Goal: Information Seeking & Learning: Learn about a topic

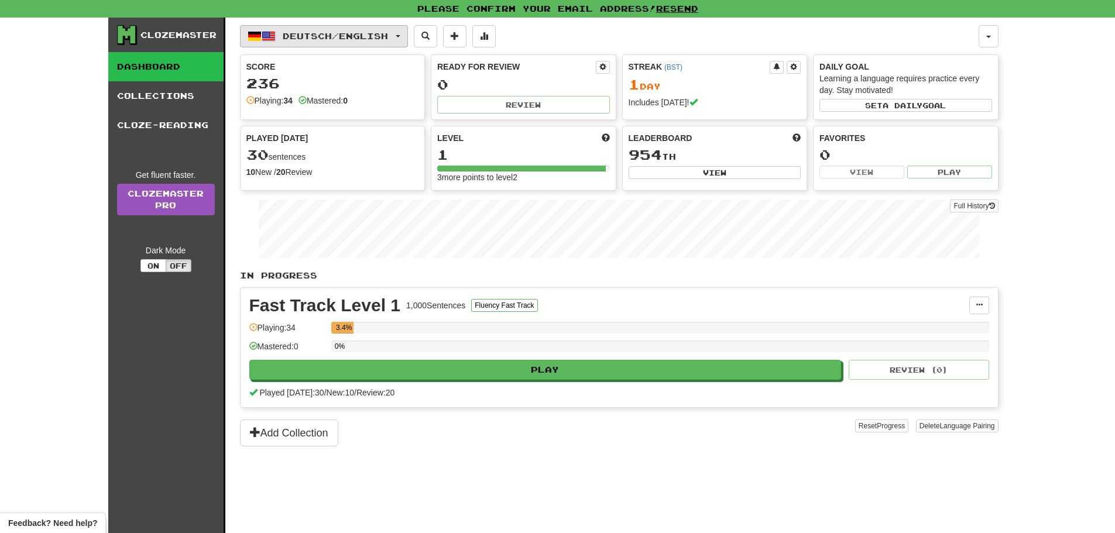
click at [345, 37] on span "Deutsch / English" at bounding box center [335, 36] width 105 height 10
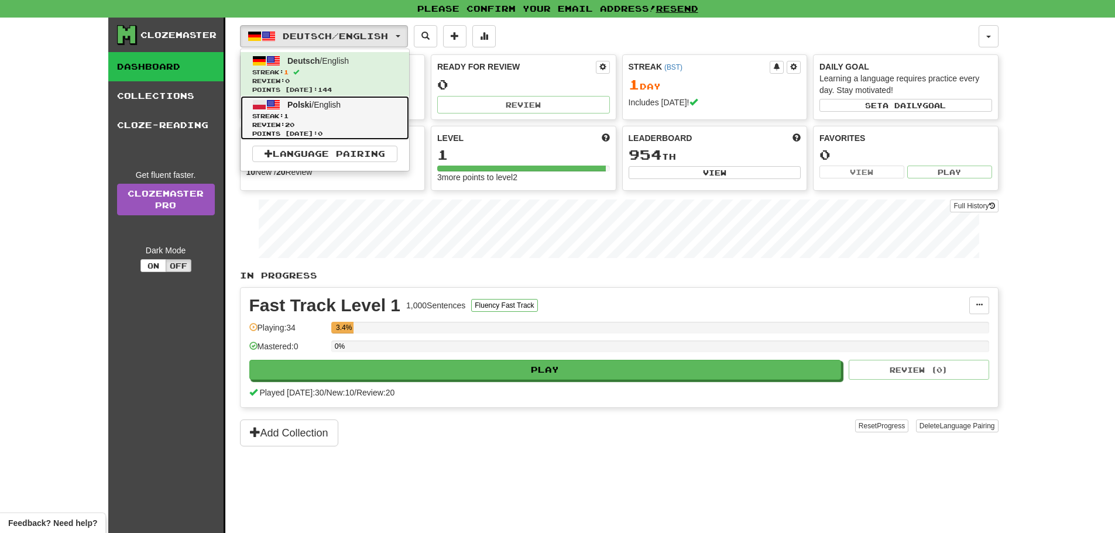
click at [356, 108] on link "Polski / English Streak: 1 Review: 20 Points today: 0" at bounding box center [325, 118] width 169 height 44
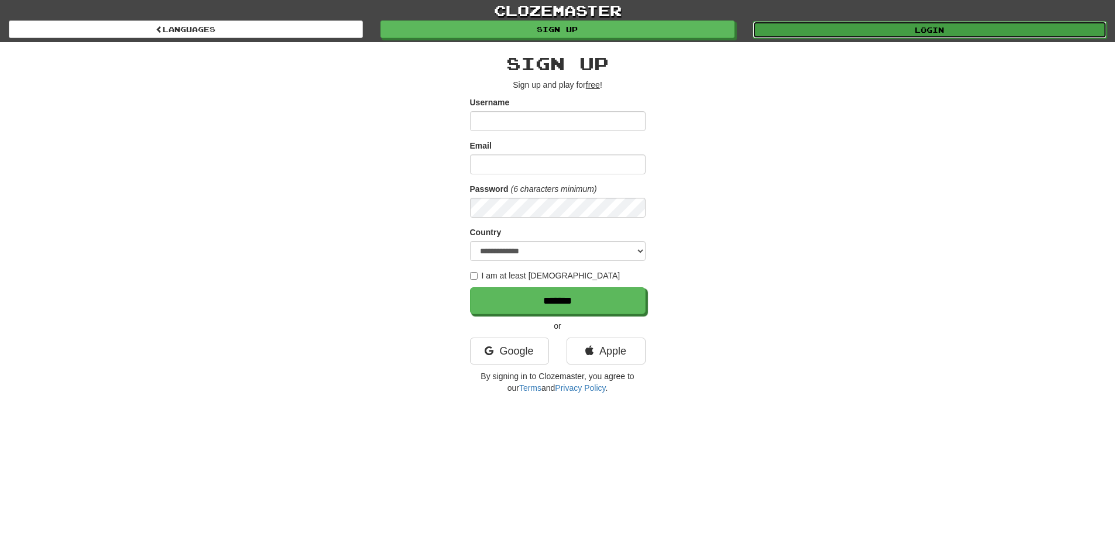
click at [844, 21] on link "Login" at bounding box center [930, 30] width 354 height 18
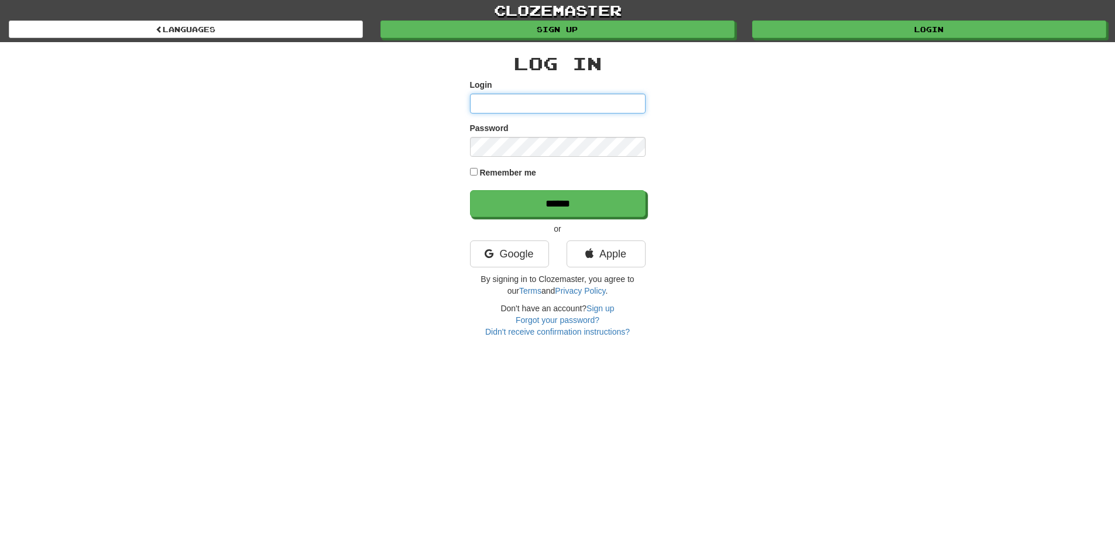
click at [529, 102] on input "Login" at bounding box center [558, 104] width 176 height 20
type input "*********"
click at [482, 173] on label "Remember me" at bounding box center [507, 173] width 57 height 12
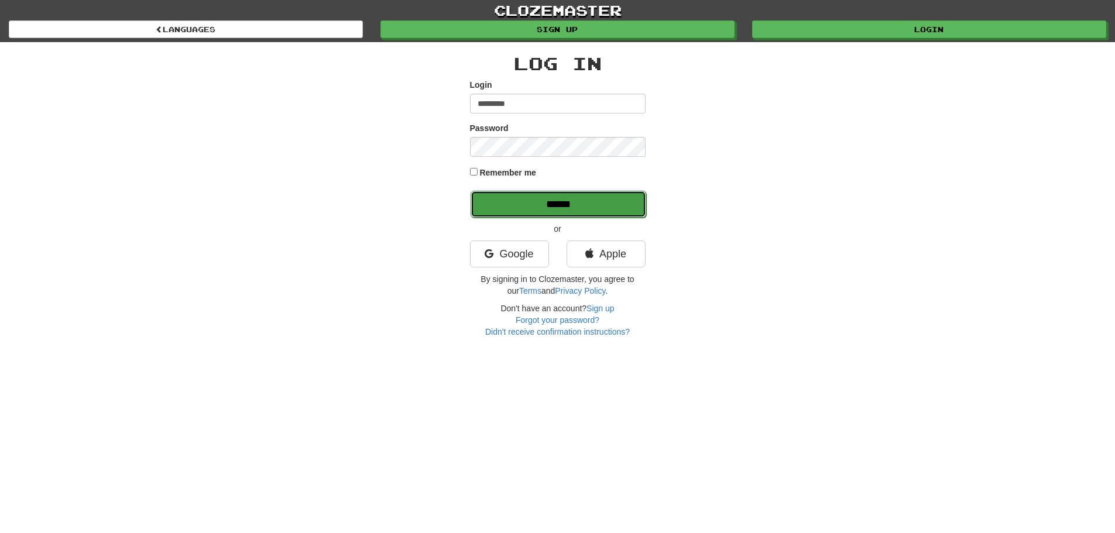
click at [506, 200] on input "******" at bounding box center [559, 204] width 176 height 27
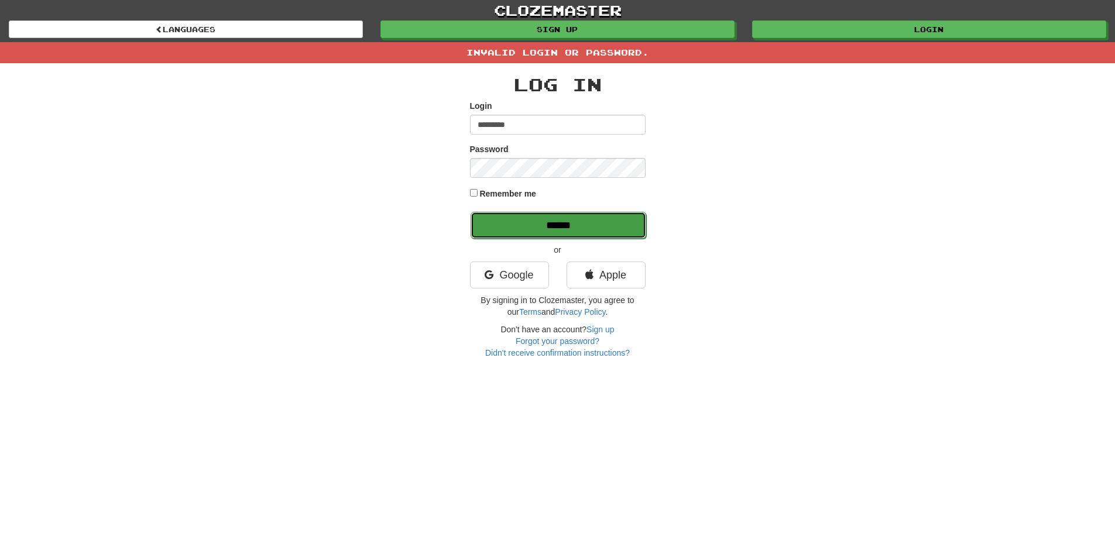
click at [504, 227] on input "******" at bounding box center [559, 225] width 176 height 27
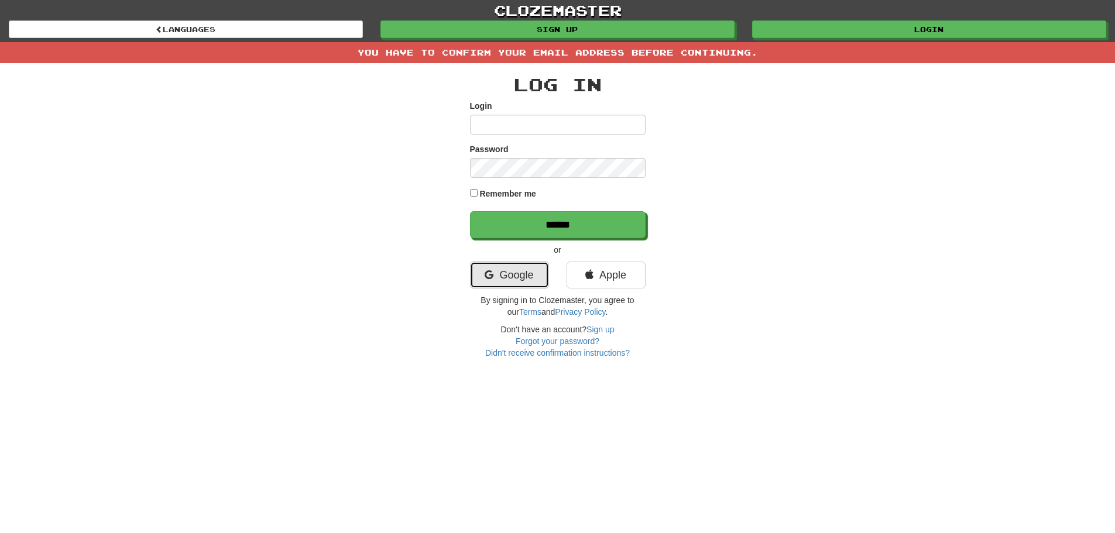
click at [510, 288] on link "Google" at bounding box center [509, 275] width 79 height 27
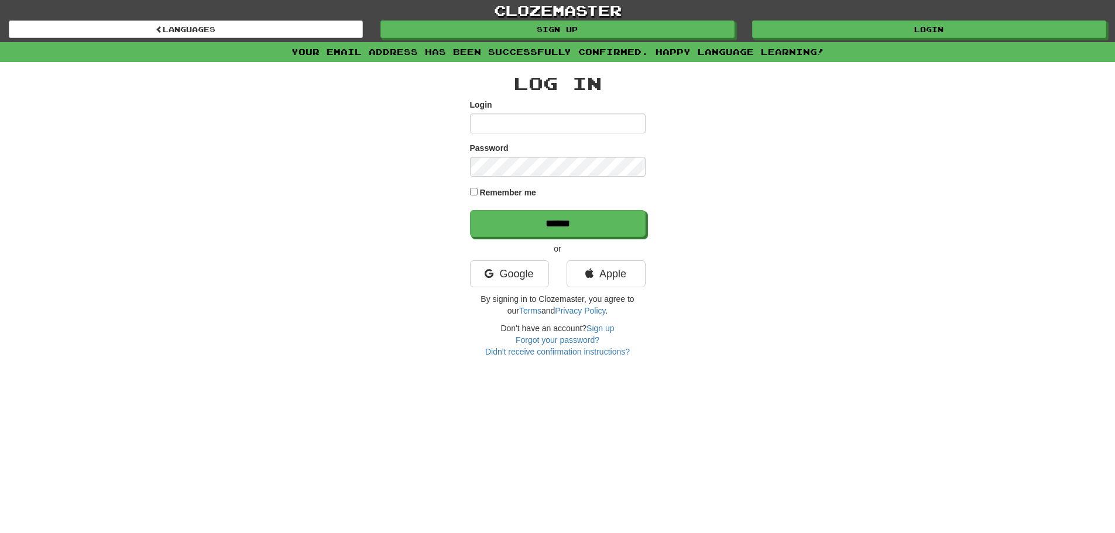
click at [560, 121] on input "Login" at bounding box center [558, 124] width 176 height 20
type input "*********"
click at [470, 210] on input "******" at bounding box center [558, 223] width 176 height 27
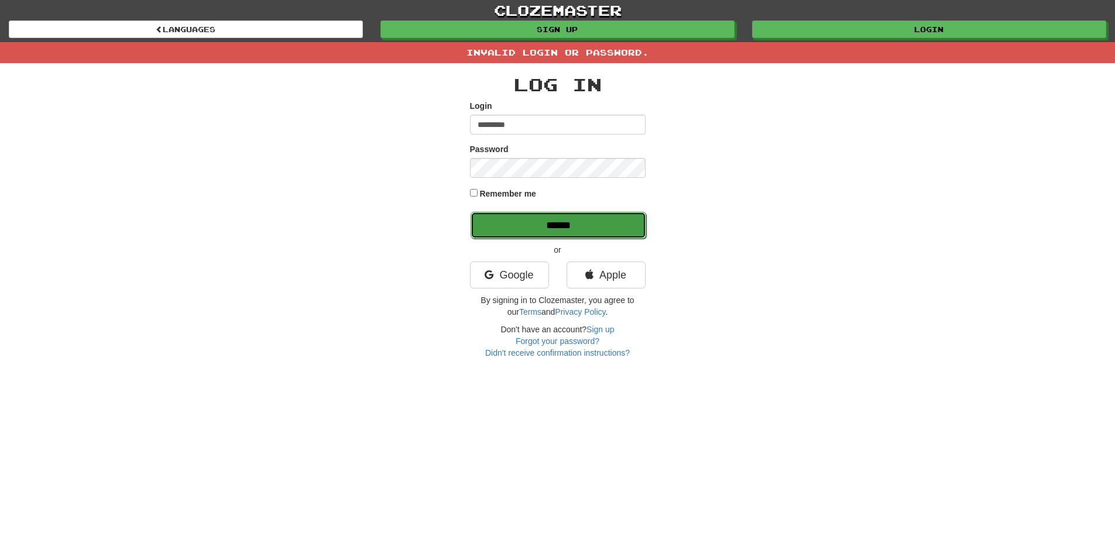
click at [529, 226] on input "******" at bounding box center [559, 225] width 176 height 27
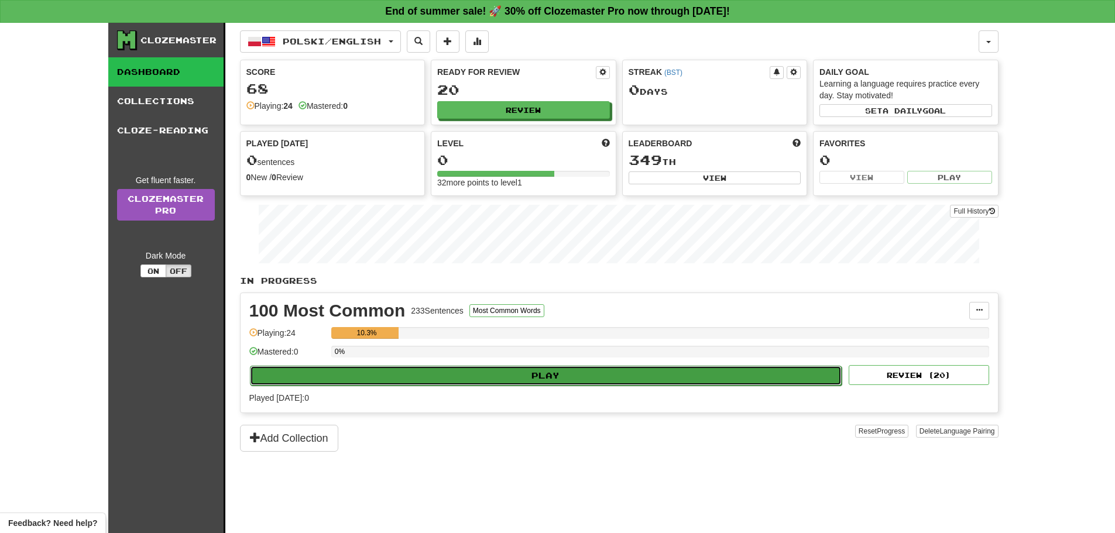
click at [562, 384] on button "Play" at bounding box center [546, 376] width 592 height 20
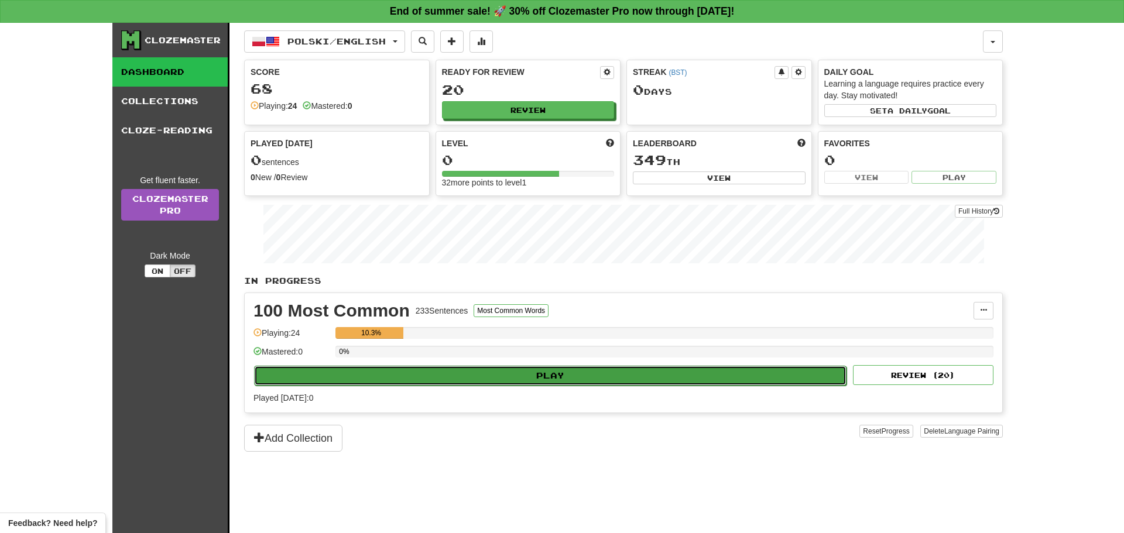
select select "**"
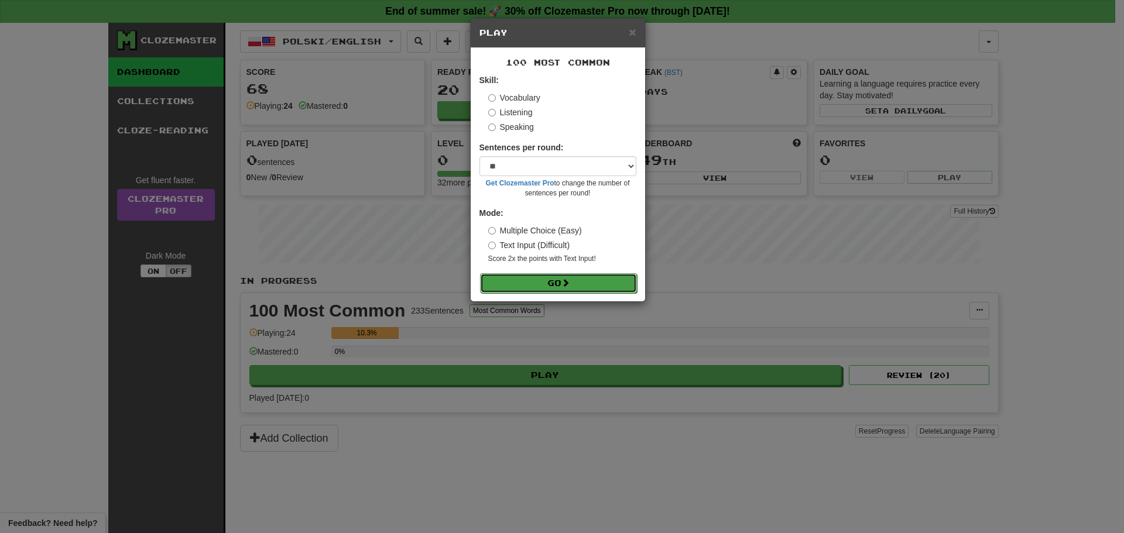
click at [517, 281] on button "Go" at bounding box center [558, 283] width 157 height 20
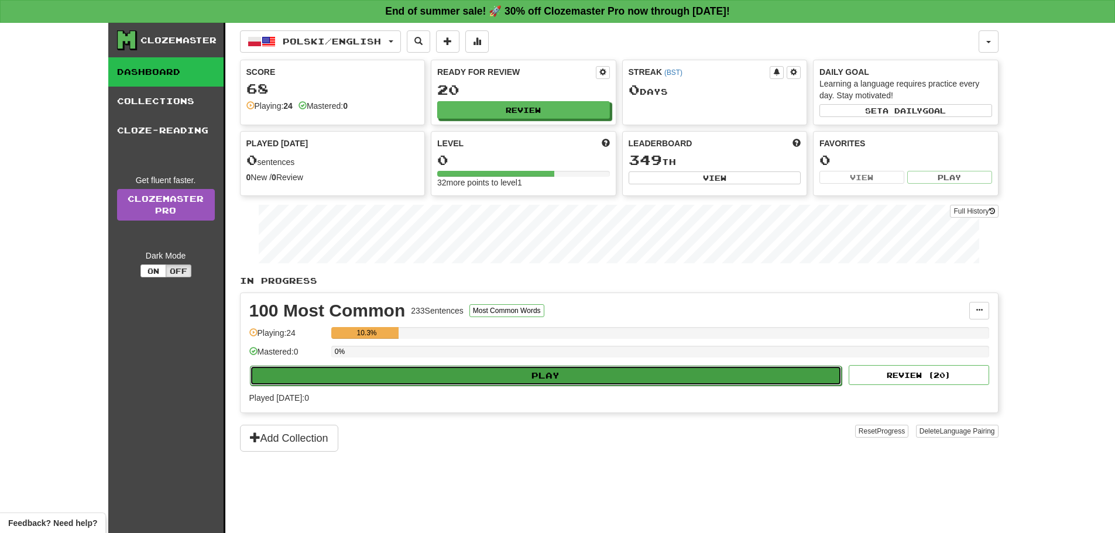
click at [463, 373] on button "Play" at bounding box center [546, 376] width 592 height 20
select select "**"
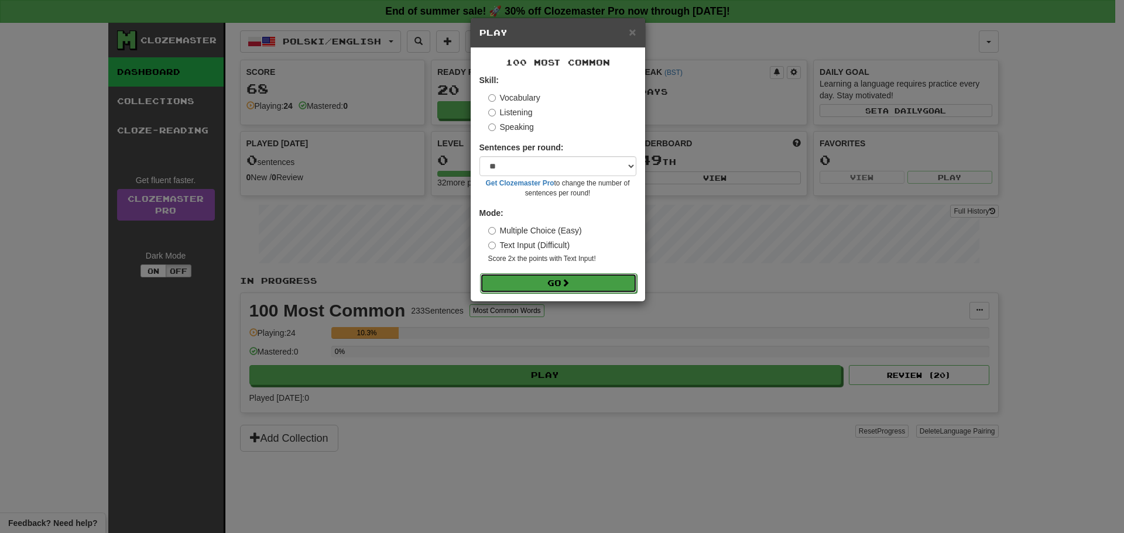
click at [501, 289] on button "Go" at bounding box center [558, 283] width 157 height 20
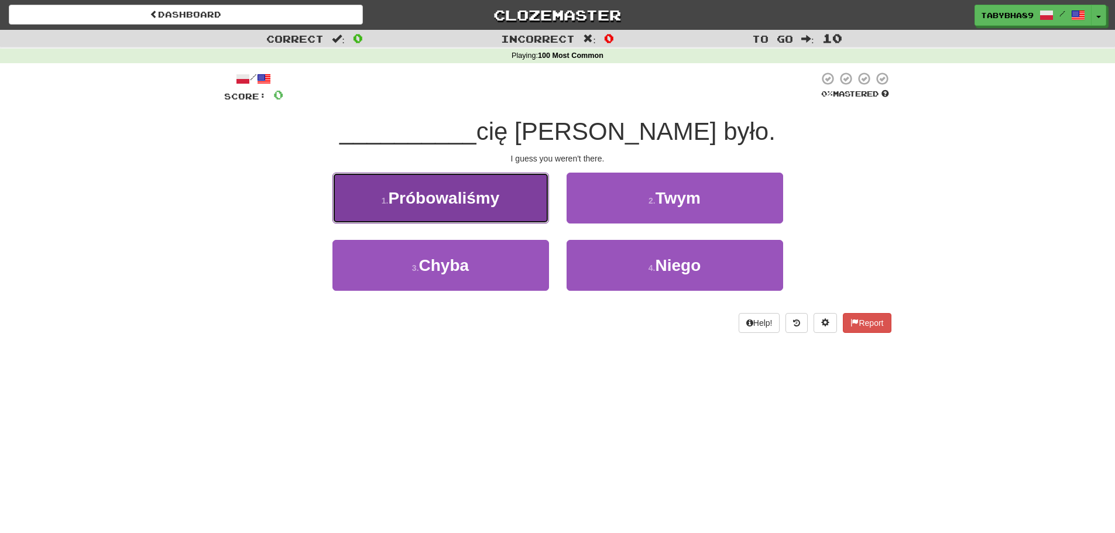
click at [506, 204] on button "1 . Próbowaliśmy" at bounding box center [440, 198] width 217 height 51
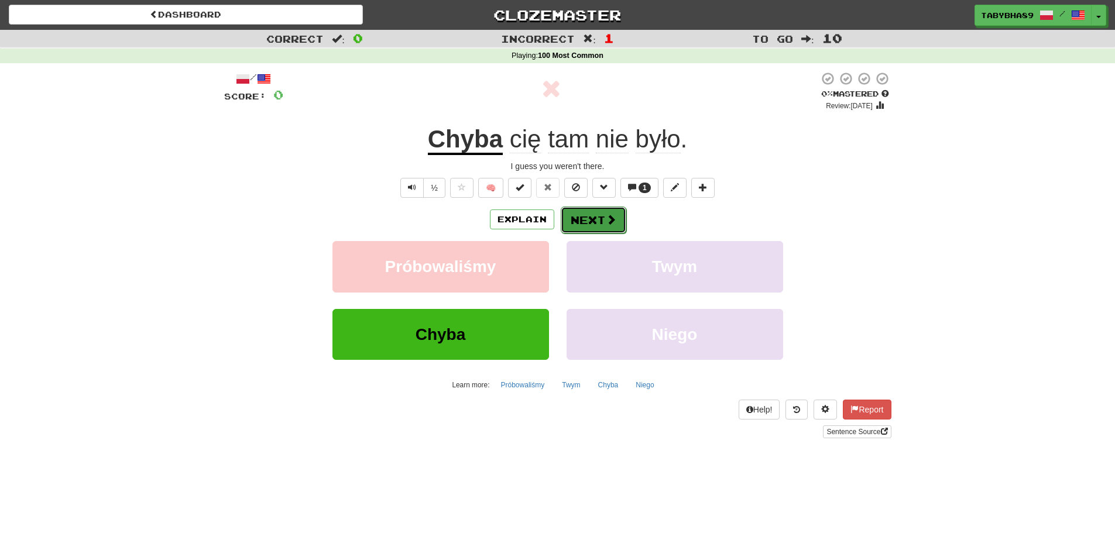
click at [602, 225] on button "Next" at bounding box center [594, 220] width 66 height 27
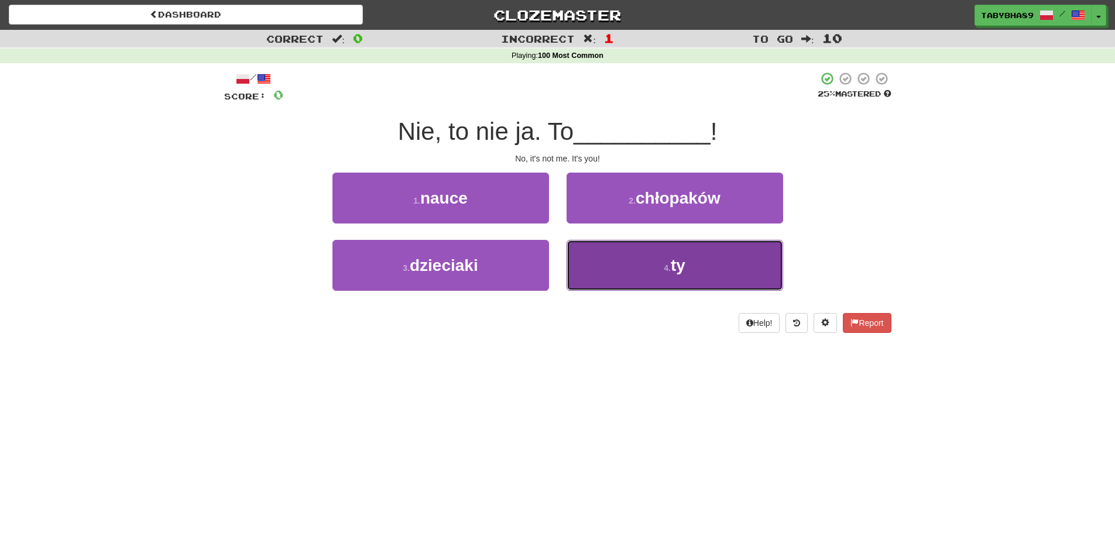
click at [626, 267] on button "4 . ty" at bounding box center [675, 265] width 217 height 51
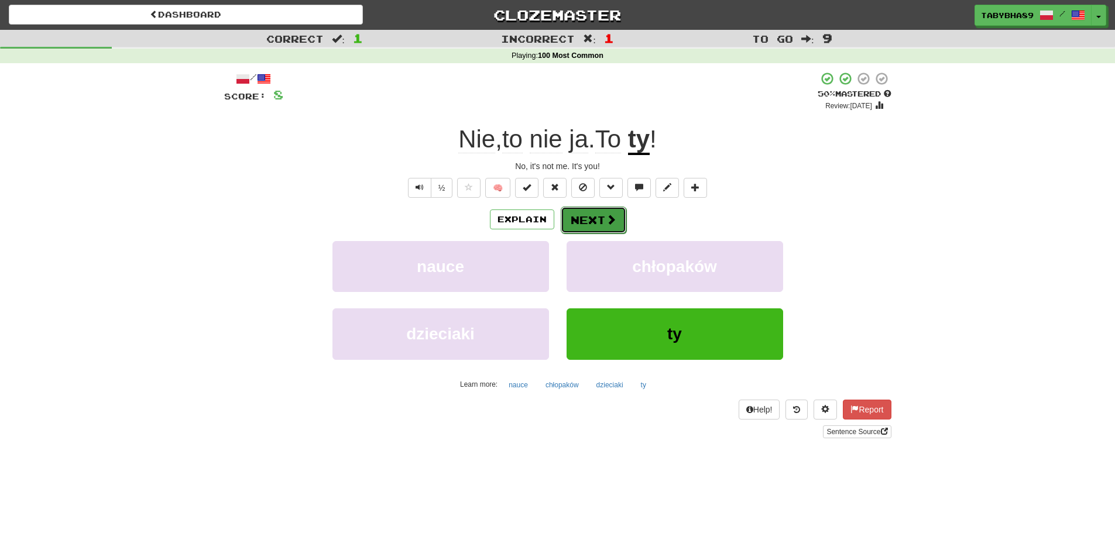
click at [577, 229] on button "Next" at bounding box center [594, 220] width 66 height 27
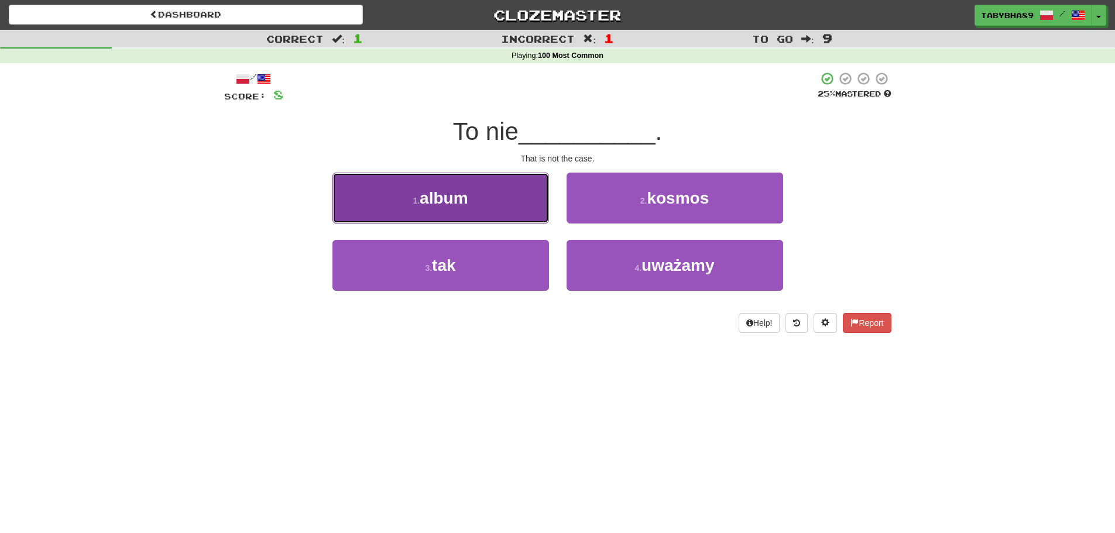
click at [510, 212] on button "1 . album" at bounding box center [440, 198] width 217 height 51
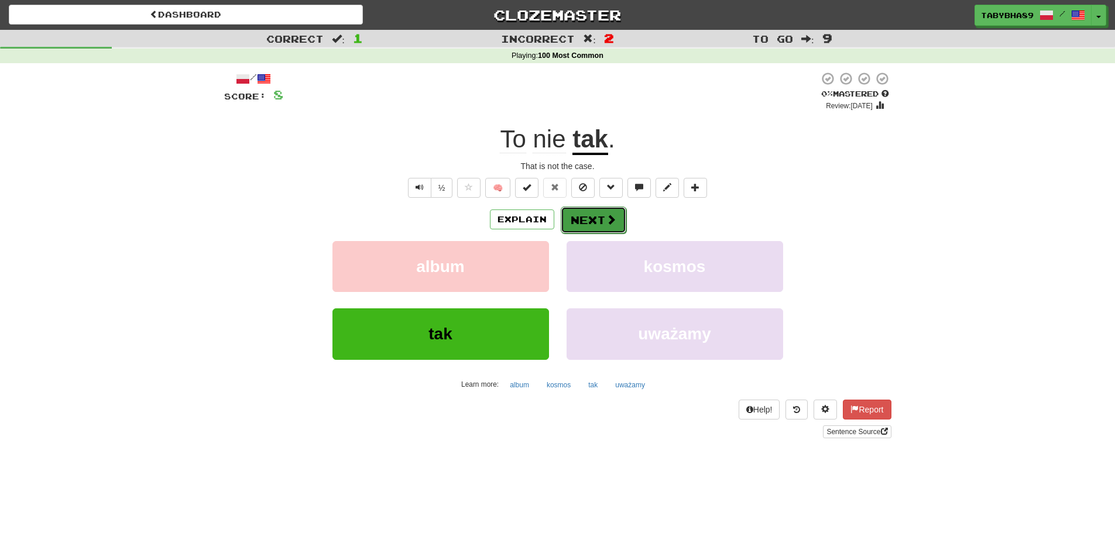
click at [601, 222] on button "Next" at bounding box center [594, 220] width 66 height 27
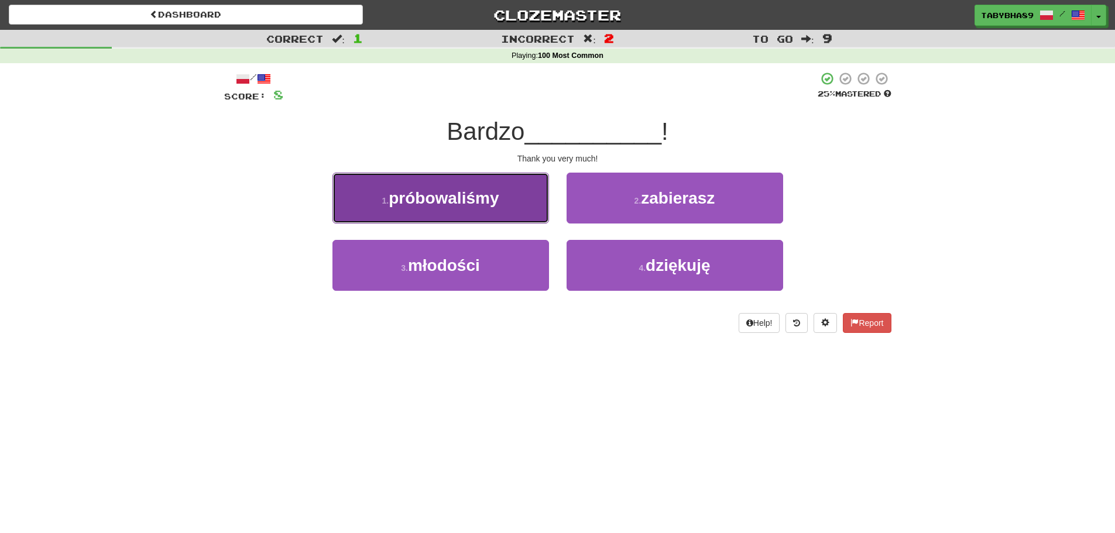
click at [393, 222] on button "1 . próbowaliśmy" at bounding box center [440, 198] width 217 height 51
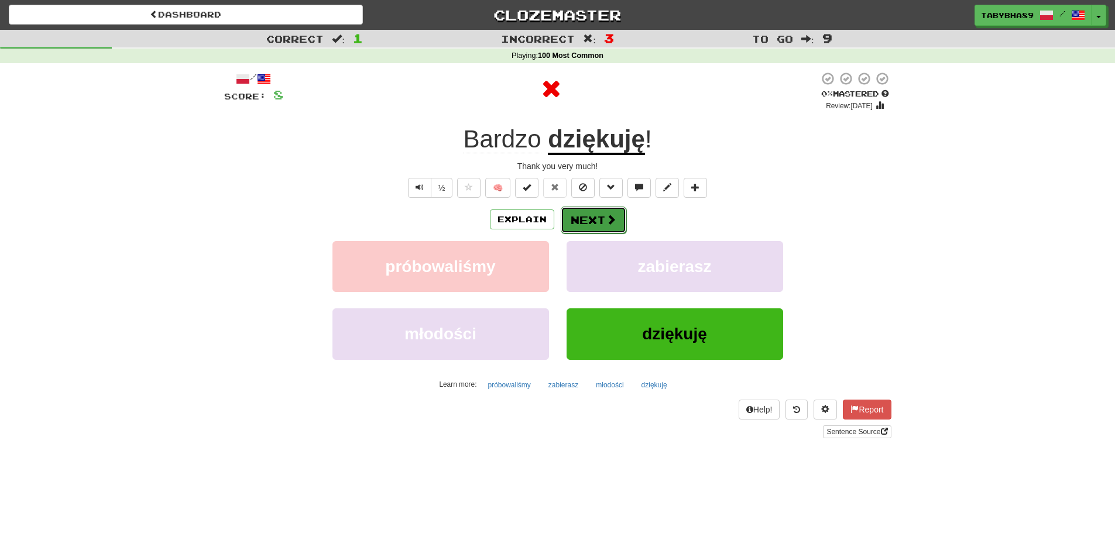
click at [582, 225] on button "Next" at bounding box center [594, 220] width 66 height 27
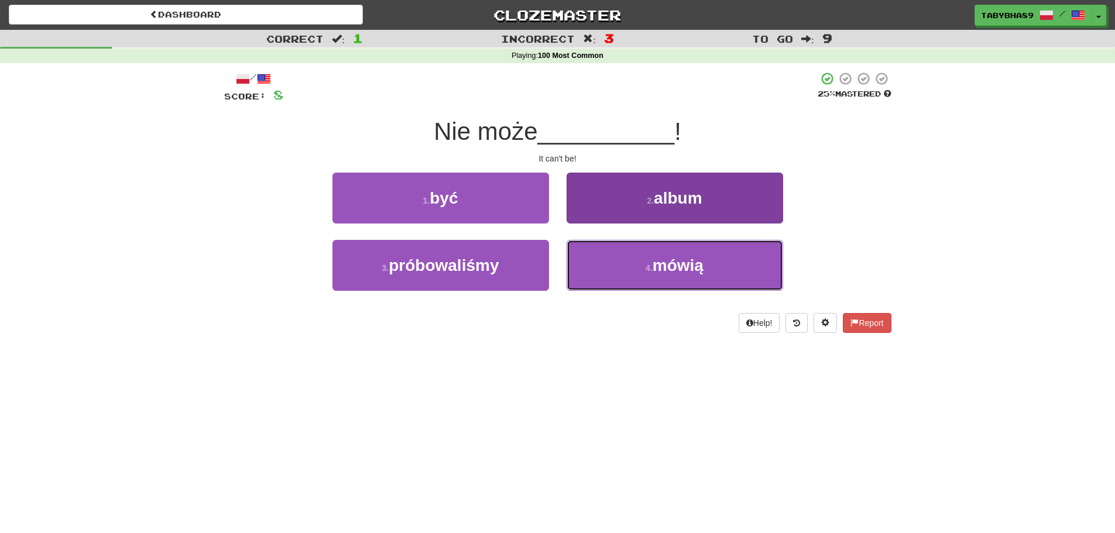
drag, startPoint x: 594, startPoint y: 283, endPoint x: 594, endPoint y: 290, distance: 7.0
click at [594, 289] on button "4 . mówią" at bounding box center [675, 265] width 217 height 51
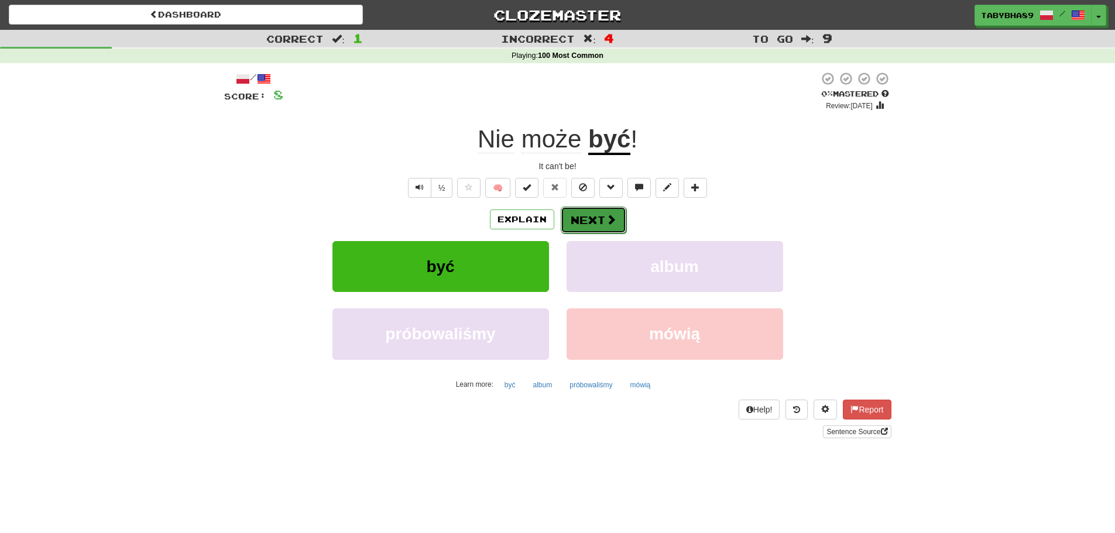
click at [609, 208] on button "Next" at bounding box center [594, 220] width 66 height 27
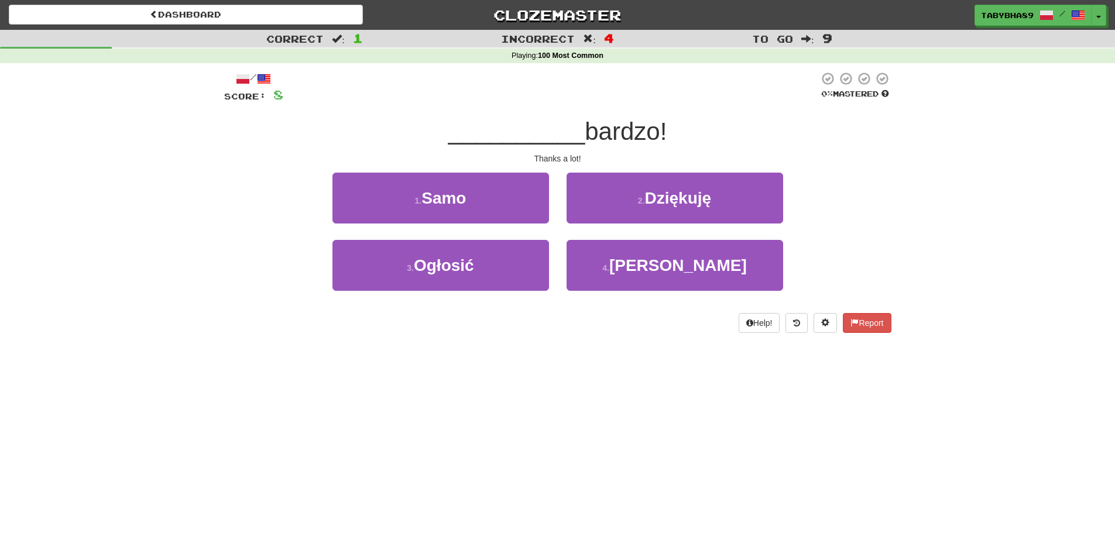
click at [738, 172] on div "/ Score: 8 0 % Mastered __________ bardzo! Thanks a lot! 1 . Samo 2 . Dziękuję …" at bounding box center [557, 202] width 667 height 262
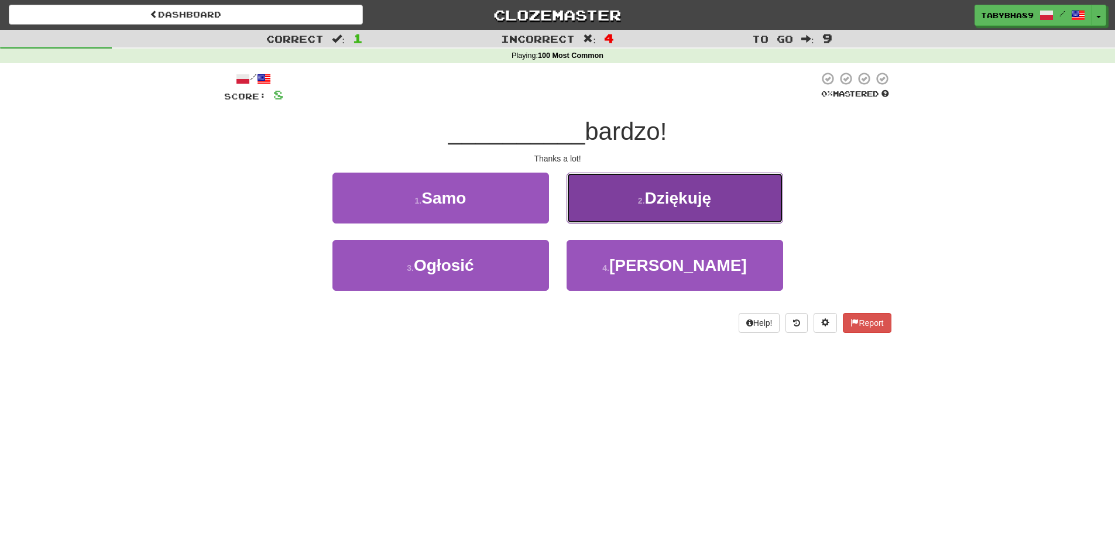
click at [713, 195] on button "2 . Dziękuję" at bounding box center [675, 198] width 217 height 51
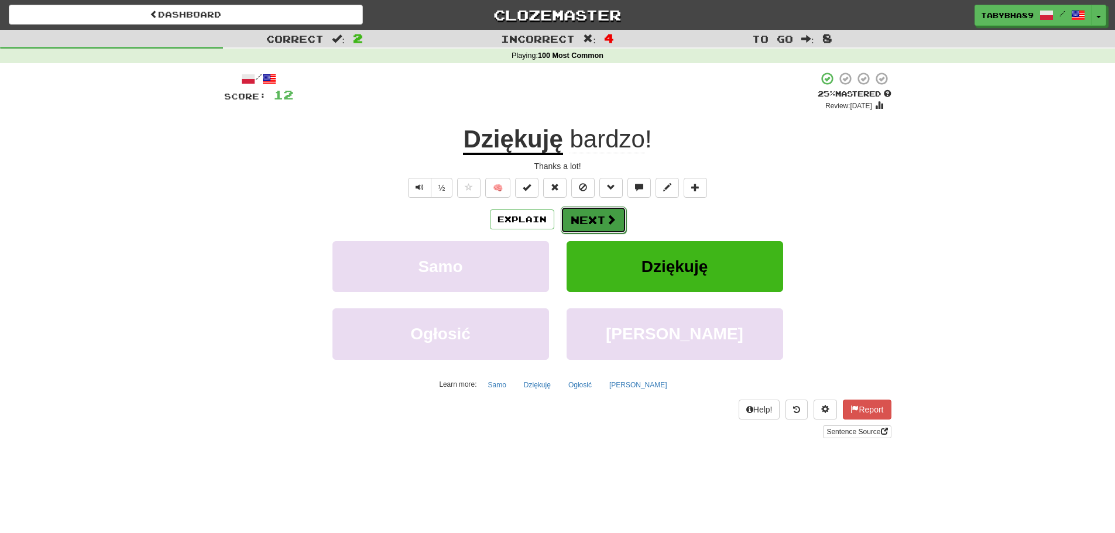
click at [606, 215] on span at bounding box center [611, 219] width 11 height 11
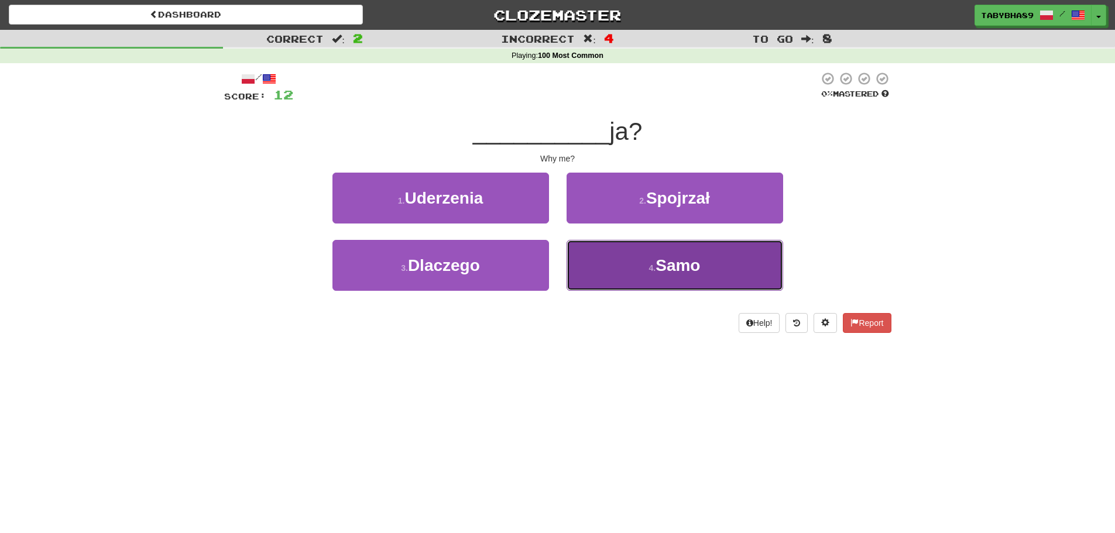
click at [646, 265] on button "4 . [GEOGRAPHIC_DATA]" at bounding box center [675, 265] width 217 height 51
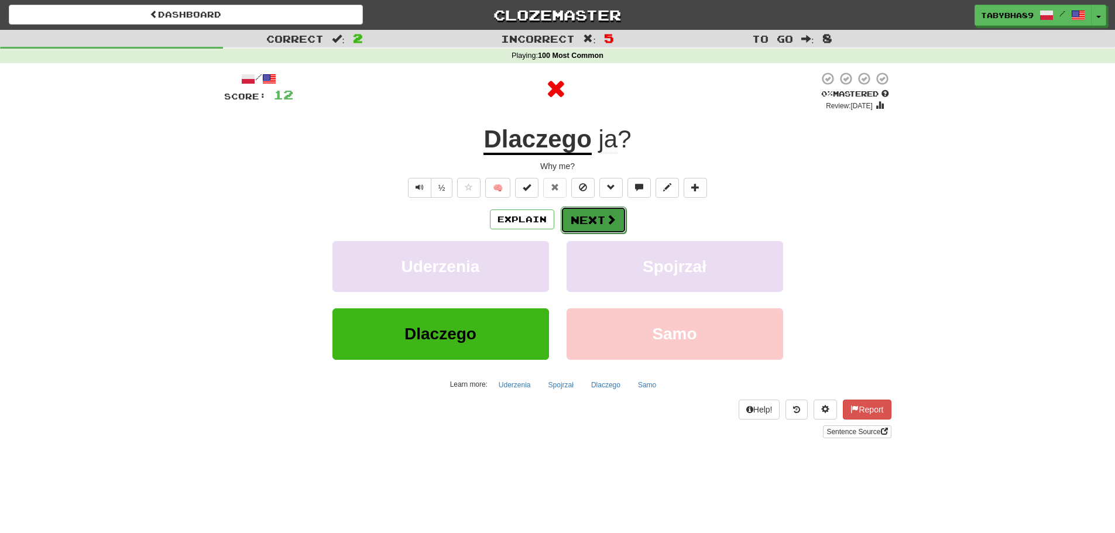
click at [571, 222] on button "Next" at bounding box center [594, 220] width 66 height 27
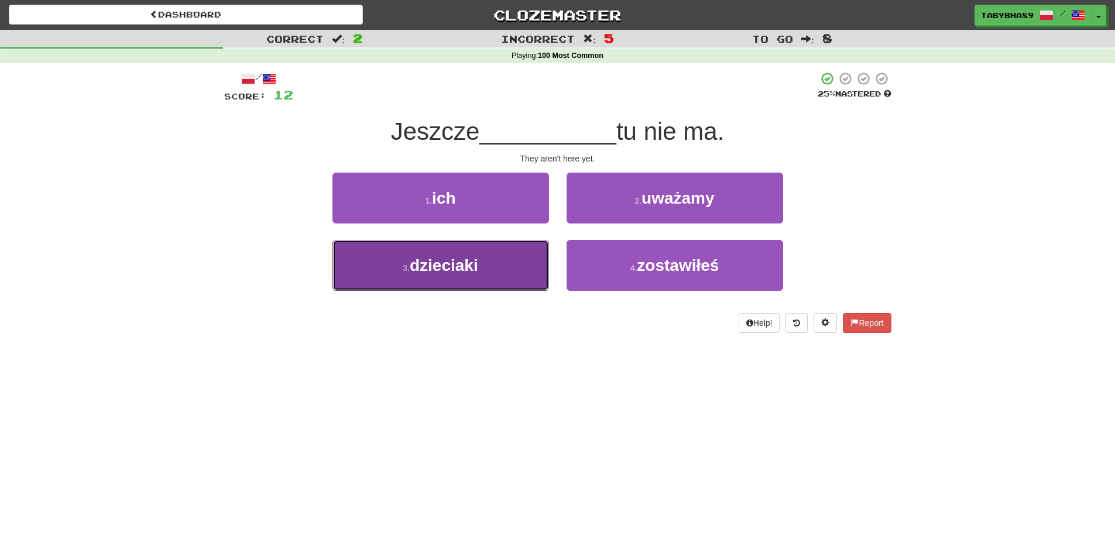
click at [517, 258] on button "3 . dzieciaki" at bounding box center [440, 265] width 217 height 51
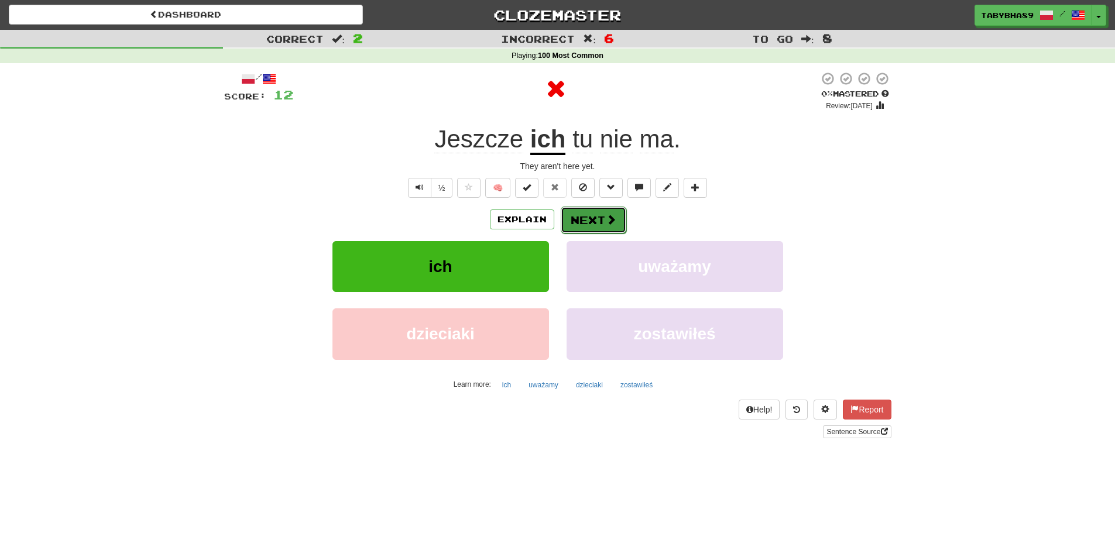
click at [608, 210] on button "Next" at bounding box center [594, 220] width 66 height 27
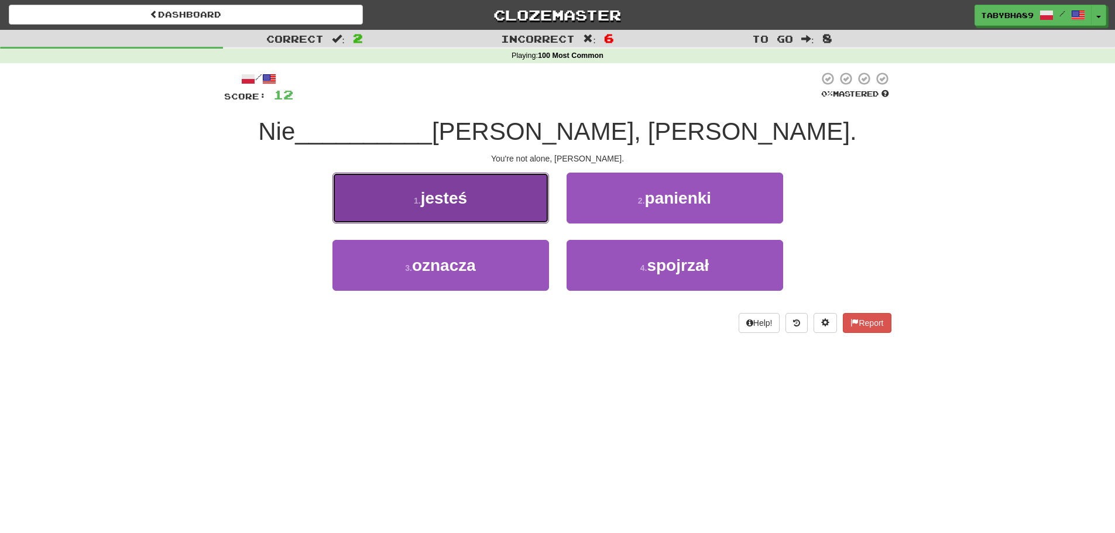
click at [501, 214] on button "1 . jesteś" at bounding box center [440, 198] width 217 height 51
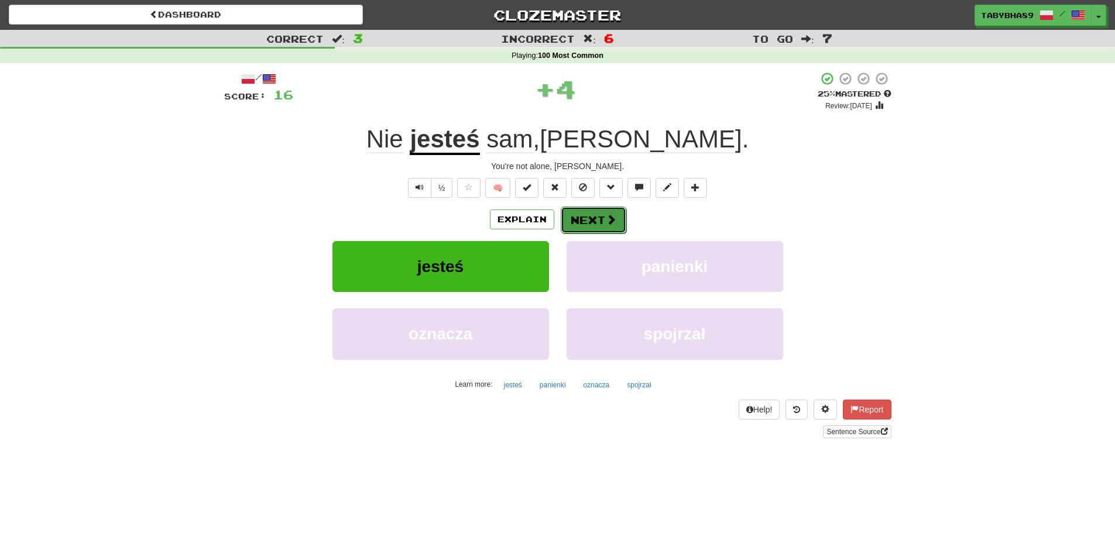
click at [590, 214] on button "Next" at bounding box center [594, 220] width 66 height 27
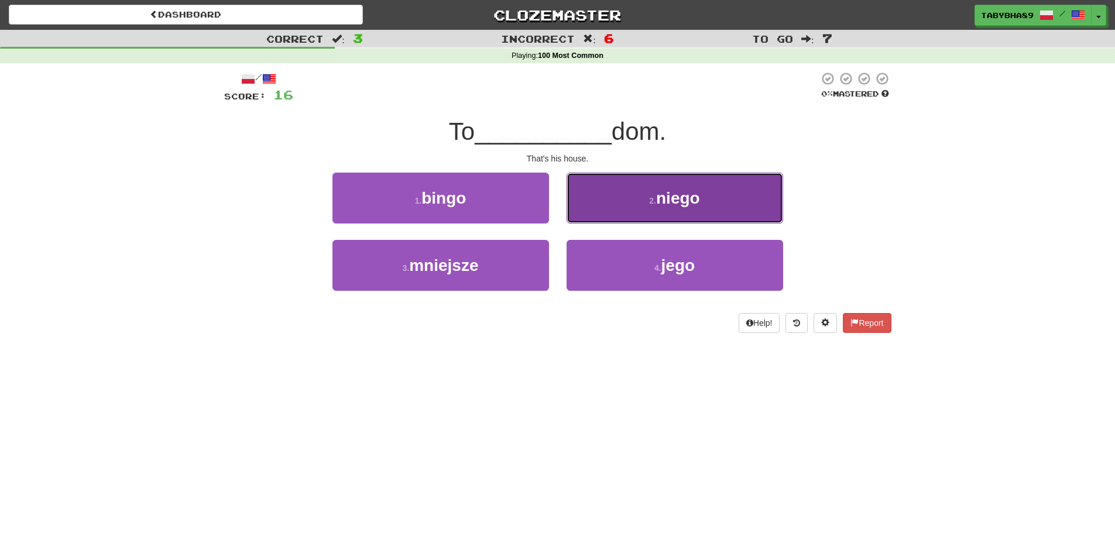
click at [665, 210] on button "2 . niego" at bounding box center [675, 198] width 217 height 51
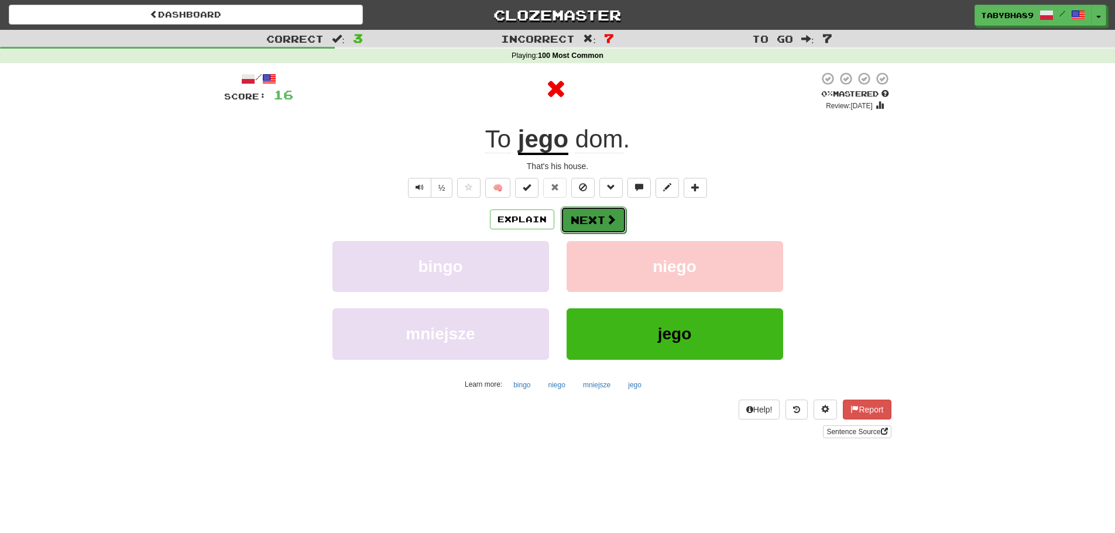
click at [572, 212] on button "Next" at bounding box center [594, 220] width 66 height 27
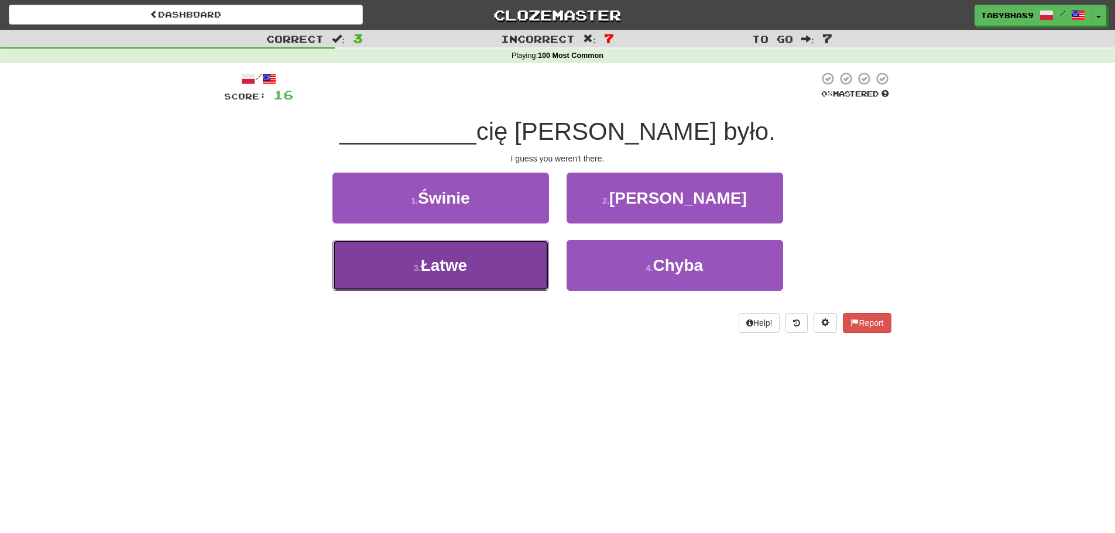
click at [506, 275] on button "3 . [GEOGRAPHIC_DATA]" at bounding box center [440, 265] width 217 height 51
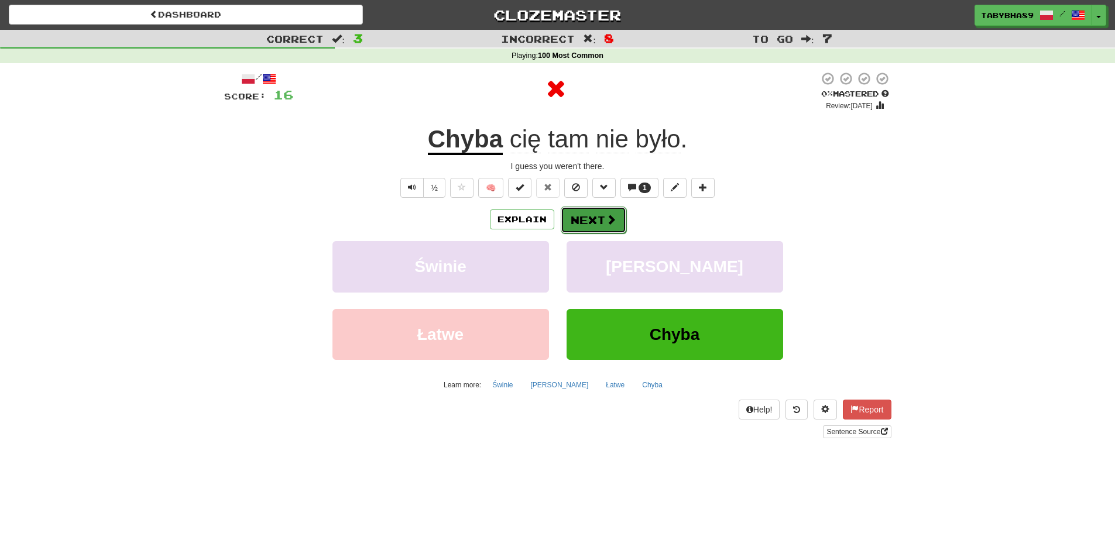
click at [591, 224] on button "Next" at bounding box center [594, 220] width 66 height 27
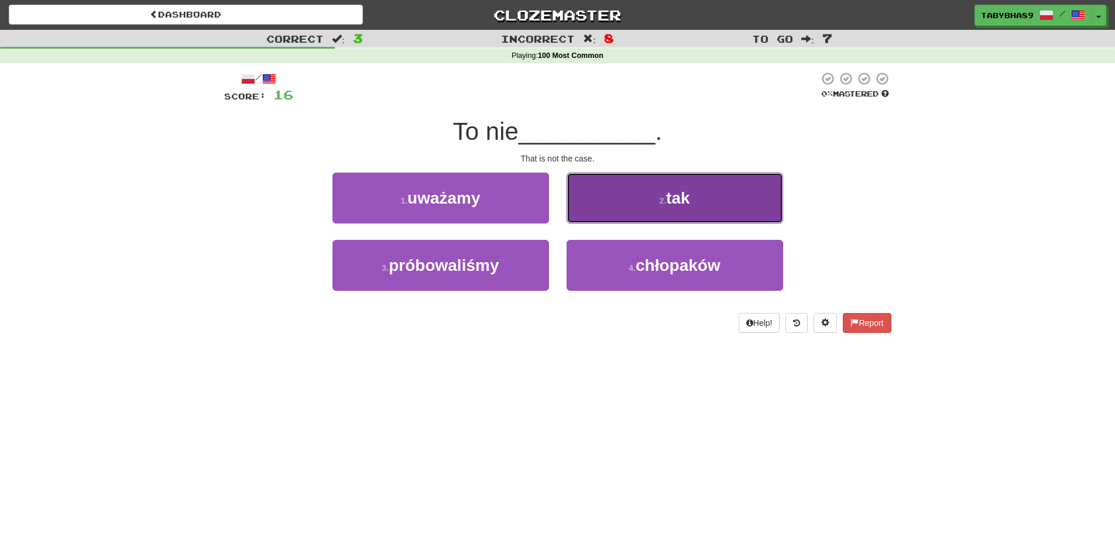
click at [628, 199] on button "2 . tak" at bounding box center [675, 198] width 217 height 51
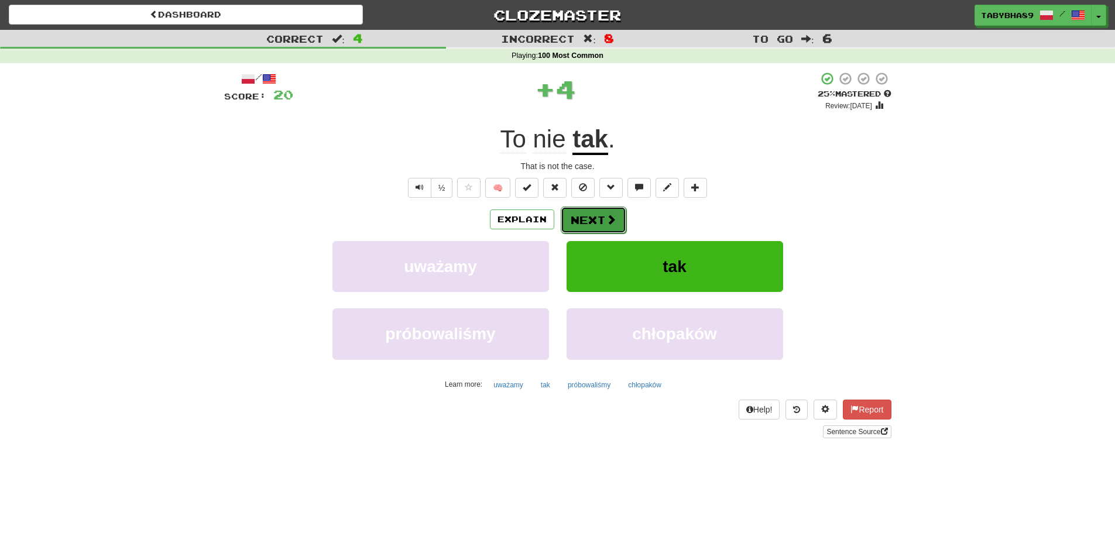
click at [588, 221] on button "Next" at bounding box center [594, 220] width 66 height 27
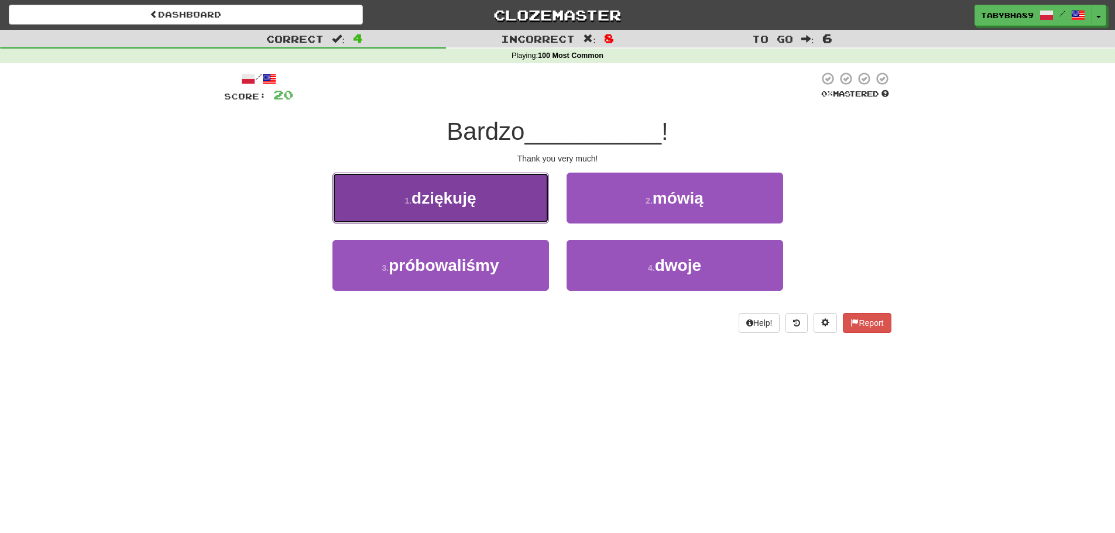
click at [510, 205] on button "1 . dziękuję" at bounding box center [440, 198] width 217 height 51
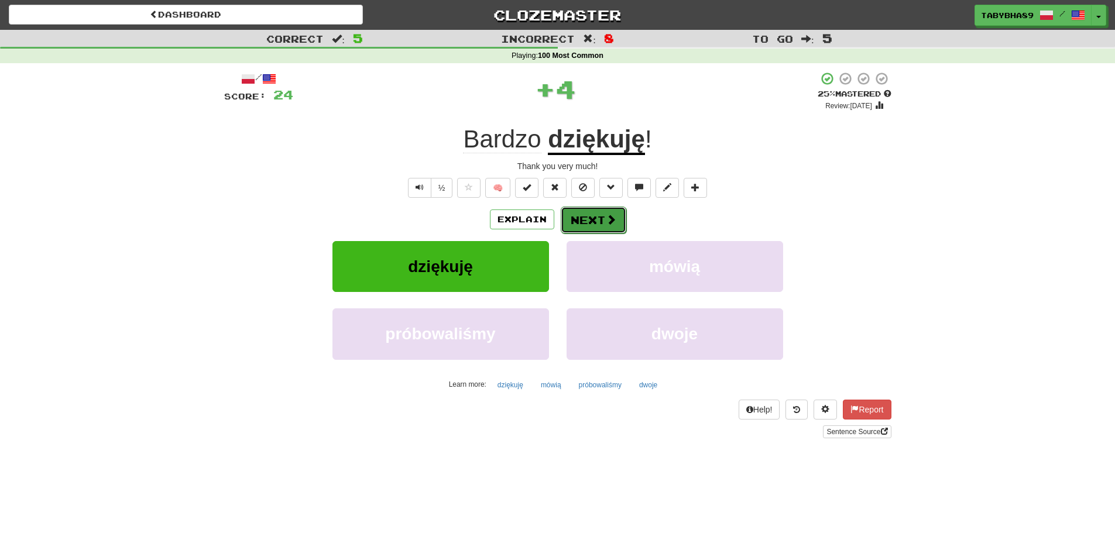
click at [570, 215] on button "Next" at bounding box center [594, 220] width 66 height 27
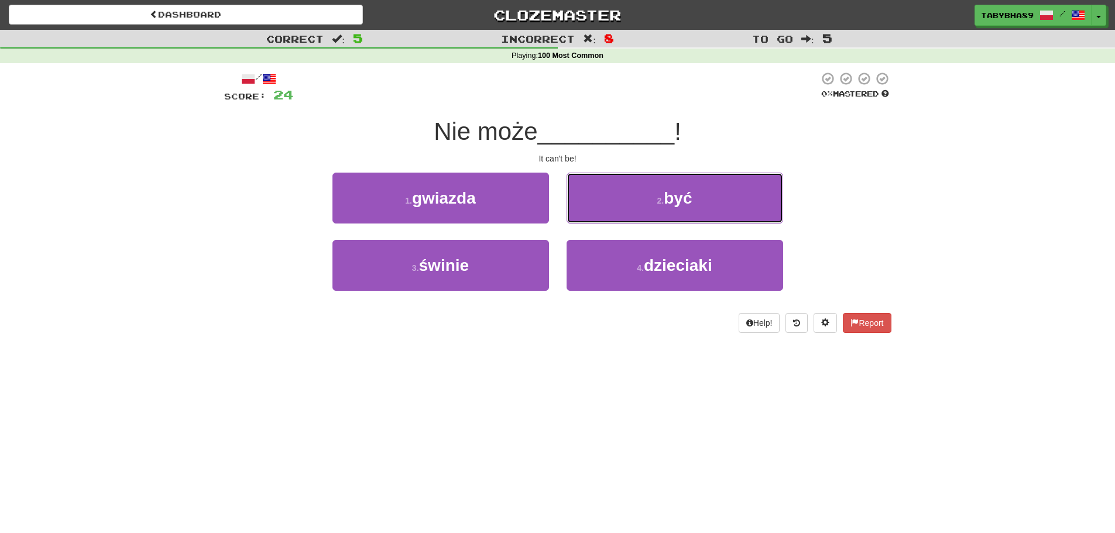
click at [570, 215] on button "2 . być" at bounding box center [675, 198] width 217 height 51
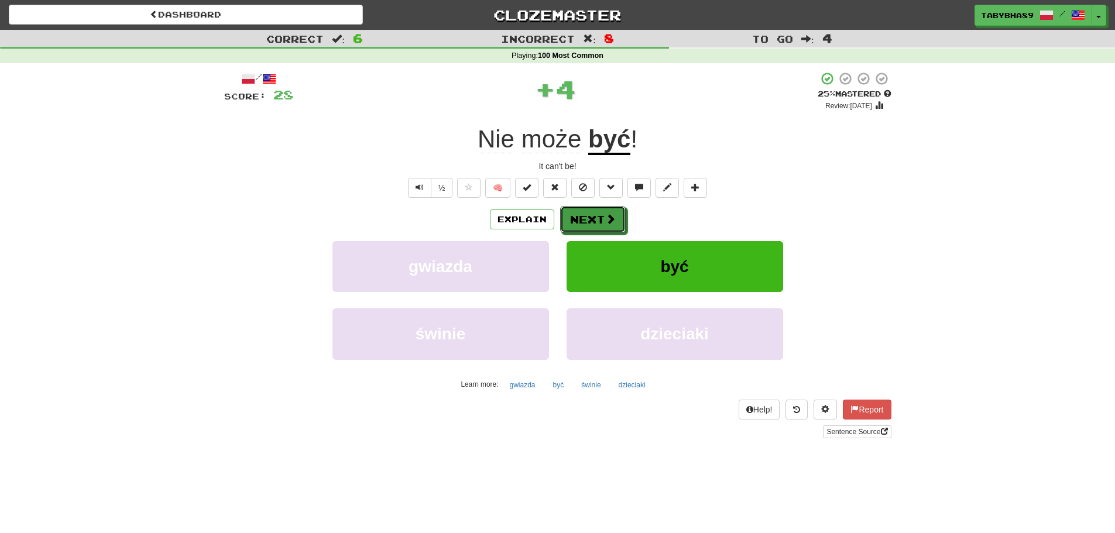
click at [570, 215] on button "Next" at bounding box center [593, 219] width 66 height 27
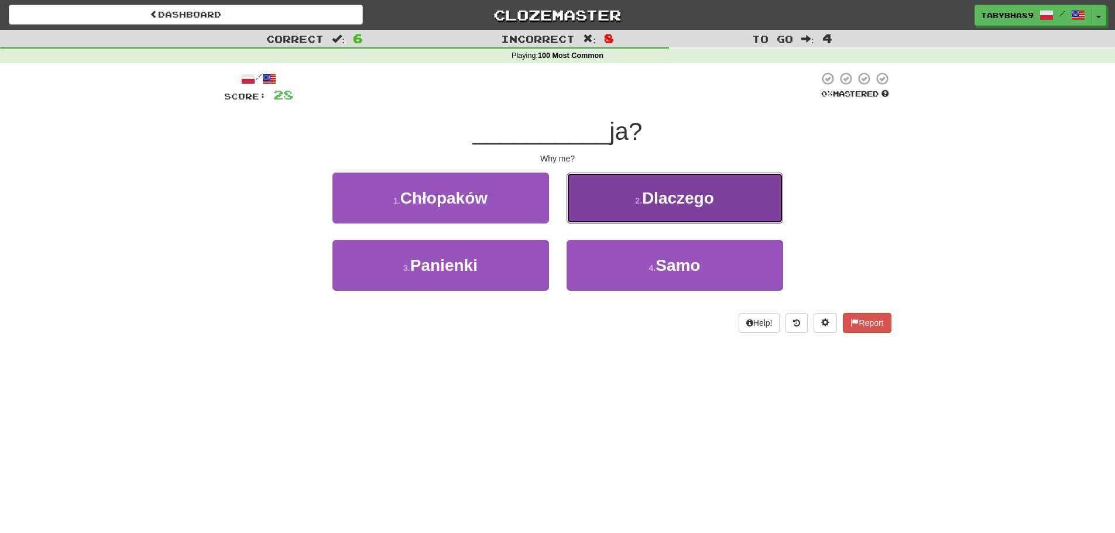
click at [670, 201] on span "Dlaczego" at bounding box center [678, 198] width 72 height 18
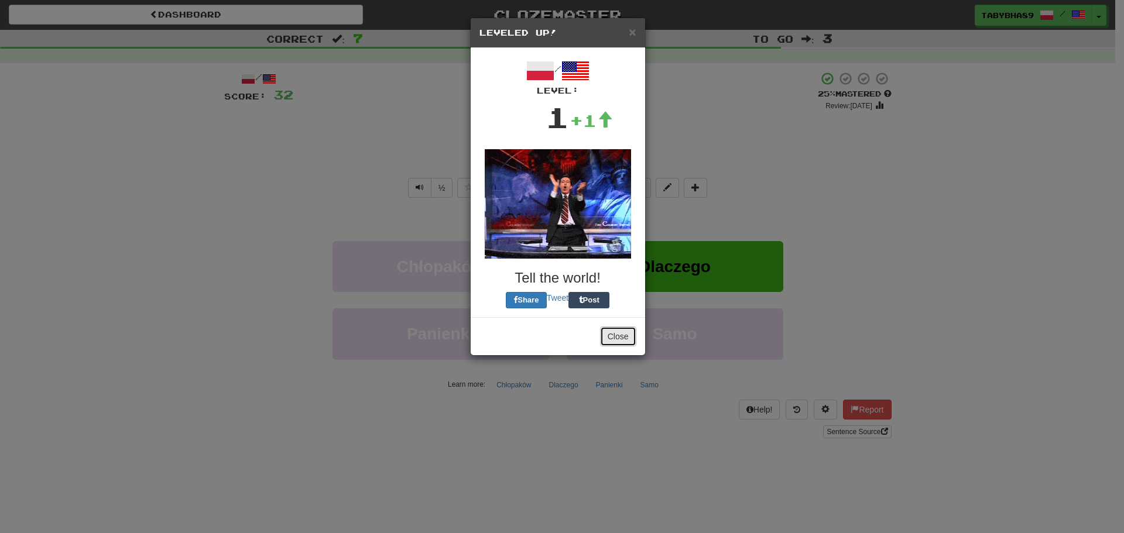
click at [615, 331] on button "Close" at bounding box center [618, 337] width 36 height 20
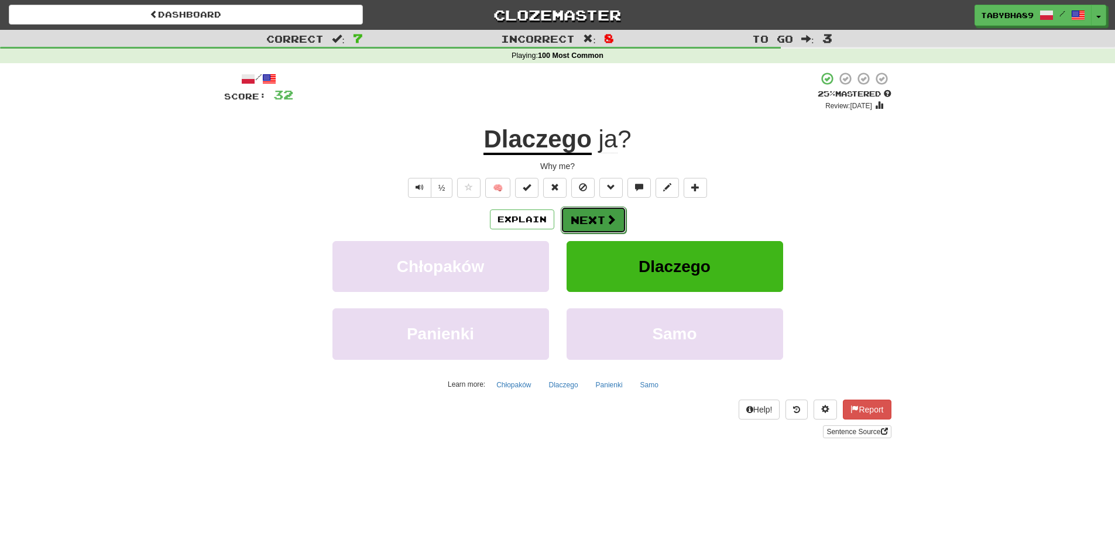
click at [606, 215] on span at bounding box center [611, 219] width 11 height 11
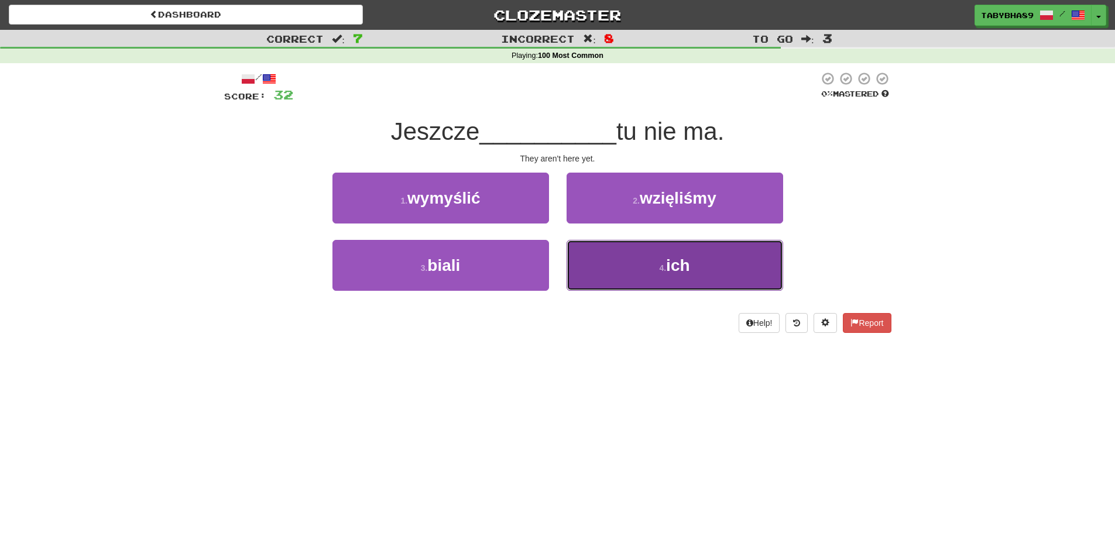
click at [616, 260] on button "4 . ich" at bounding box center [675, 265] width 217 height 51
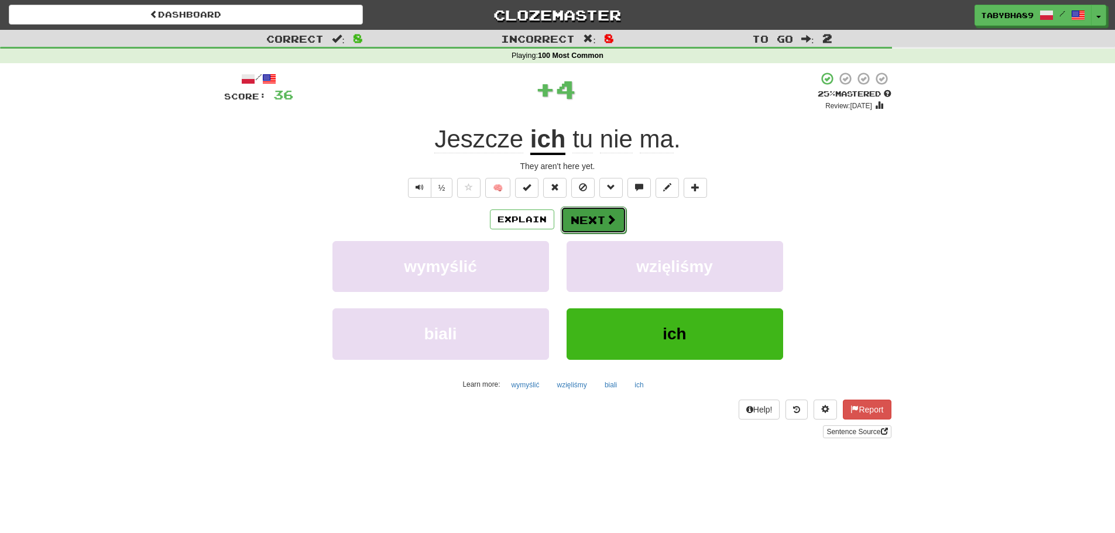
click at [609, 214] on span at bounding box center [611, 219] width 11 height 11
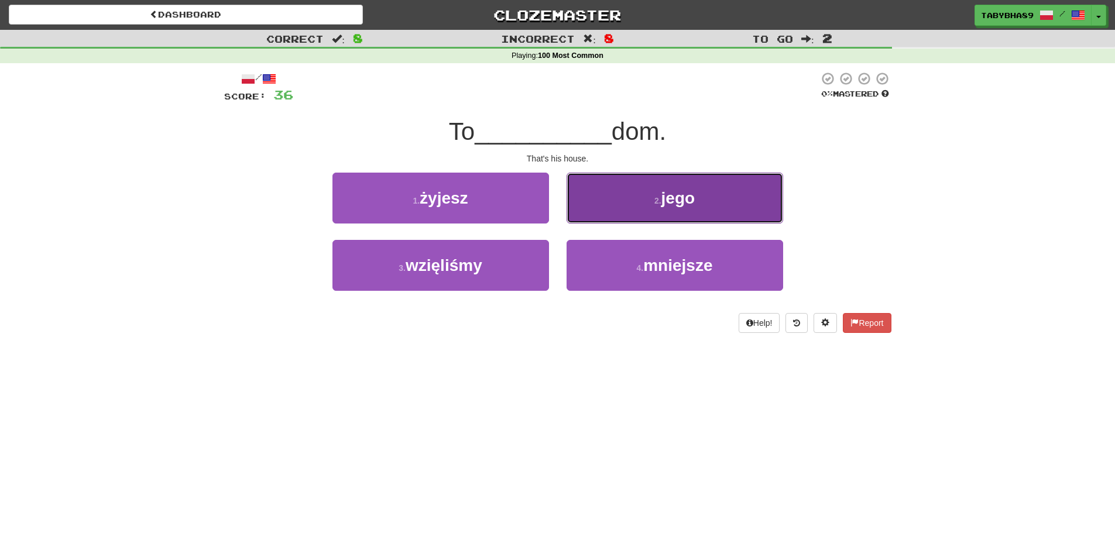
click at [634, 208] on button "2 . jego" at bounding box center [675, 198] width 217 height 51
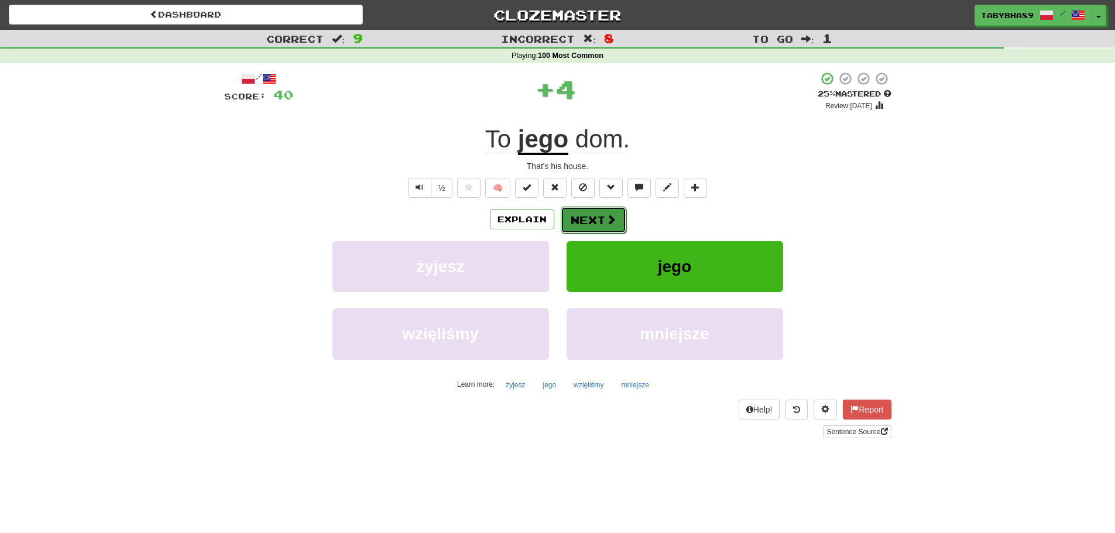
click at [597, 218] on button "Next" at bounding box center [594, 220] width 66 height 27
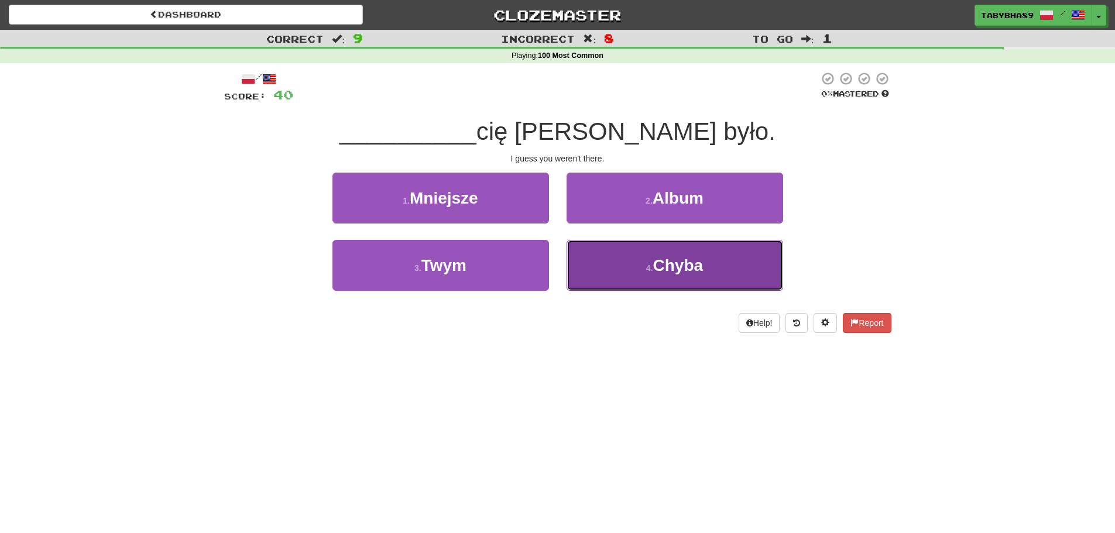
click at [658, 270] on span "Chyba" at bounding box center [678, 265] width 50 height 18
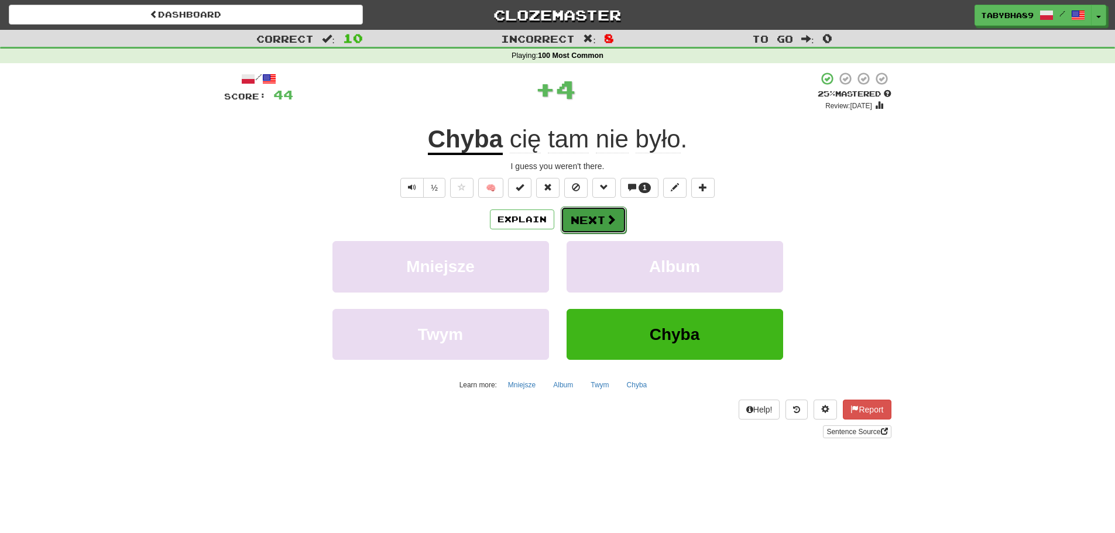
click at [586, 219] on button "Next" at bounding box center [594, 220] width 66 height 27
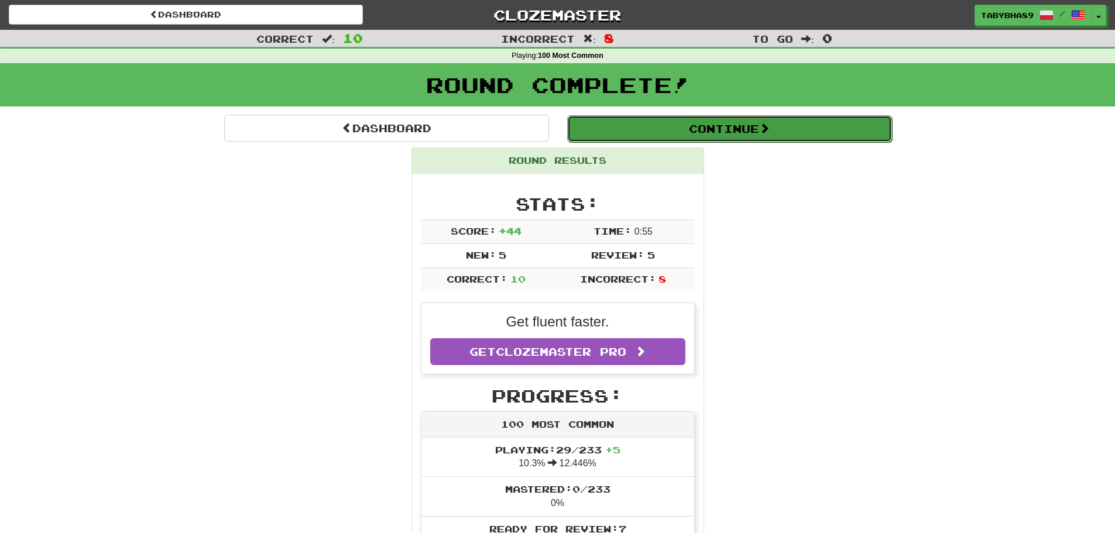
click at [763, 133] on span at bounding box center [764, 128] width 11 height 11
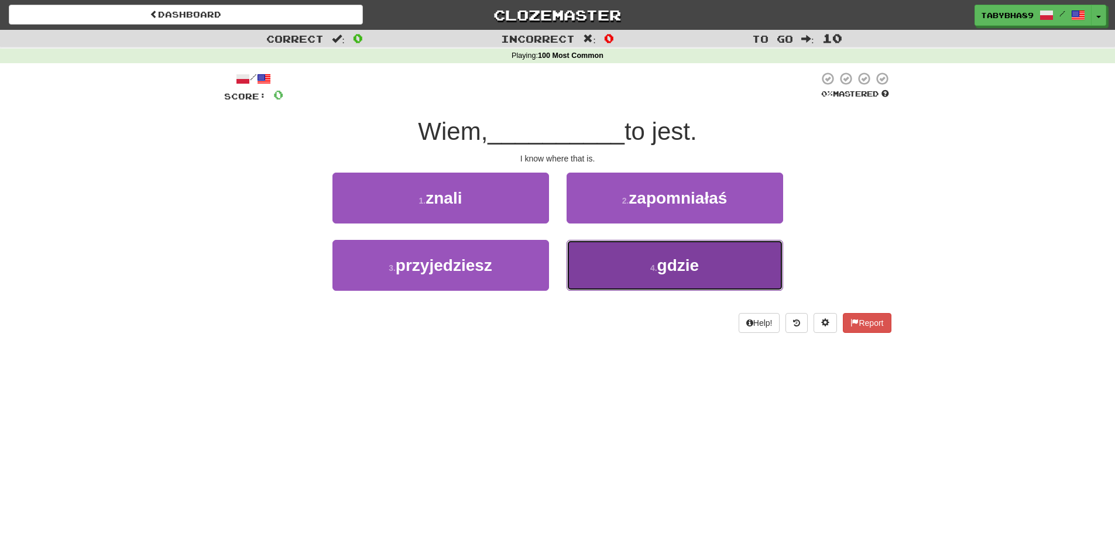
click at [588, 267] on button "4 . gdzie" at bounding box center [675, 265] width 217 height 51
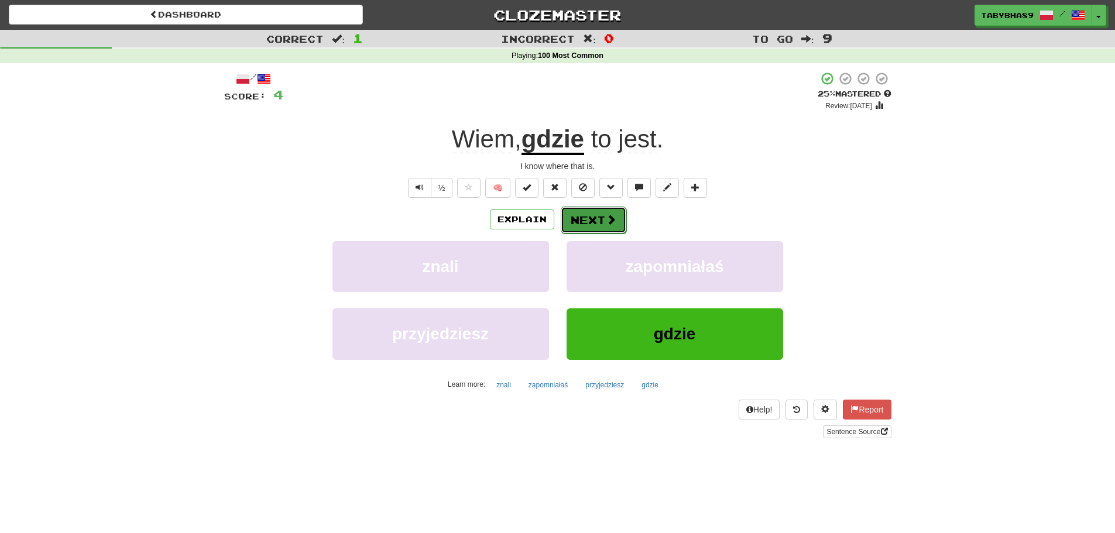
click at [612, 215] on span at bounding box center [611, 219] width 11 height 11
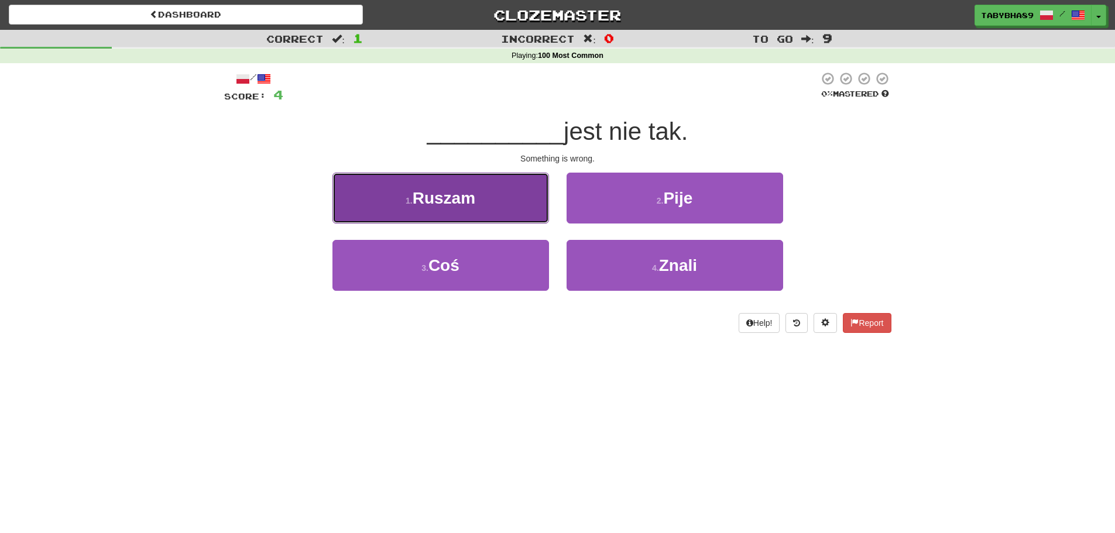
click at [495, 180] on button "1 . Ruszam" at bounding box center [440, 198] width 217 height 51
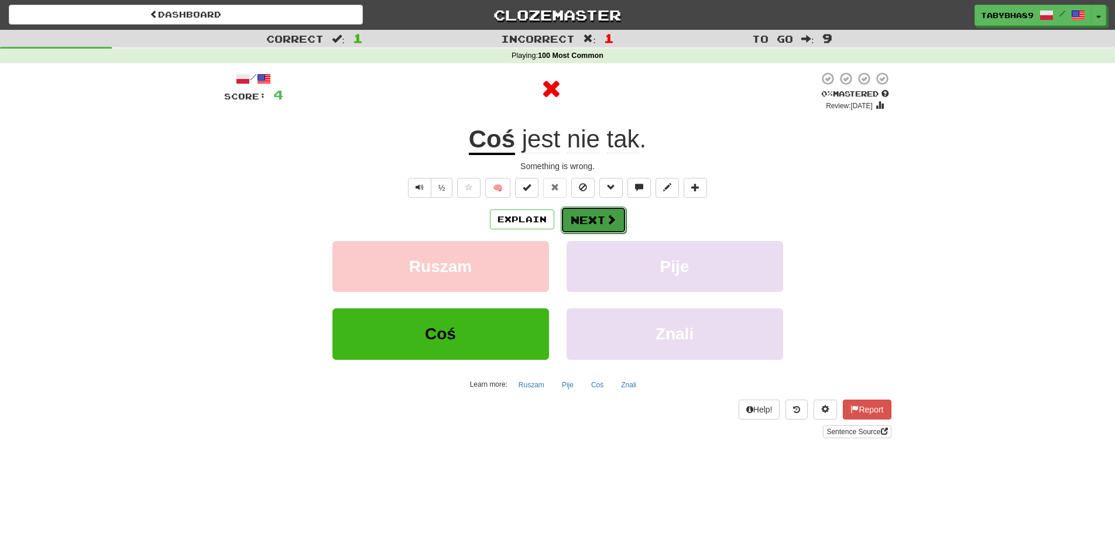
click at [582, 224] on button "Next" at bounding box center [594, 220] width 66 height 27
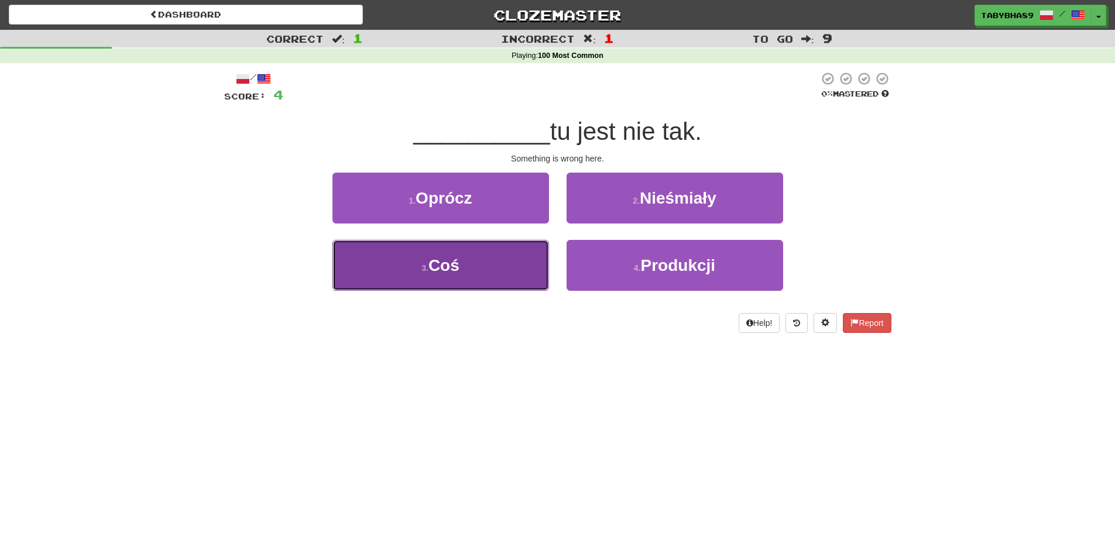
click at [521, 256] on button "3 . Coś" at bounding box center [440, 265] width 217 height 51
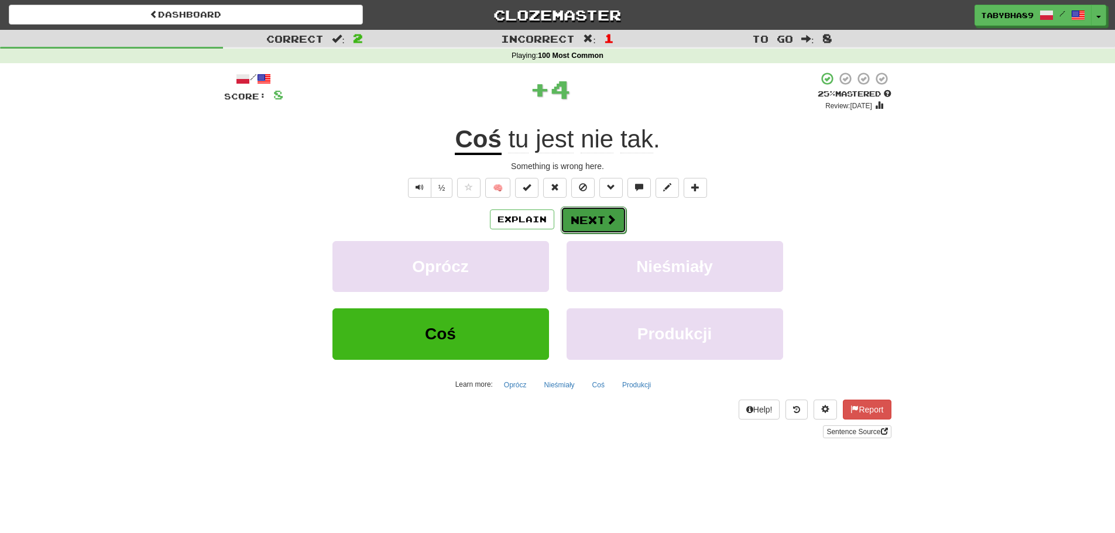
click at [603, 221] on button "Next" at bounding box center [594, 220] width 66 height 27
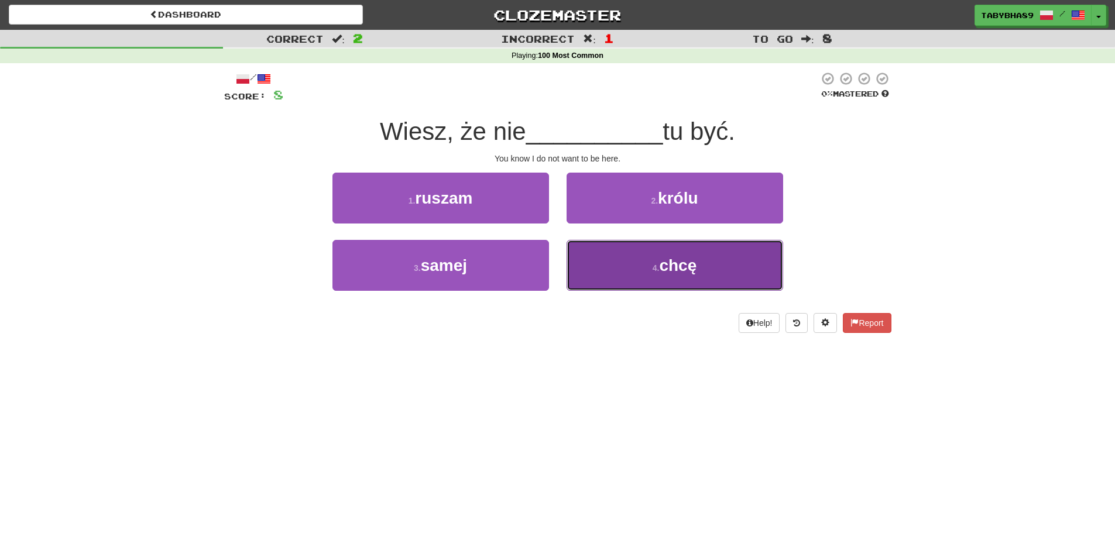
click at [601, 264] on button "4 . chcę" at bounding box center [675, 265] width 217 height 51
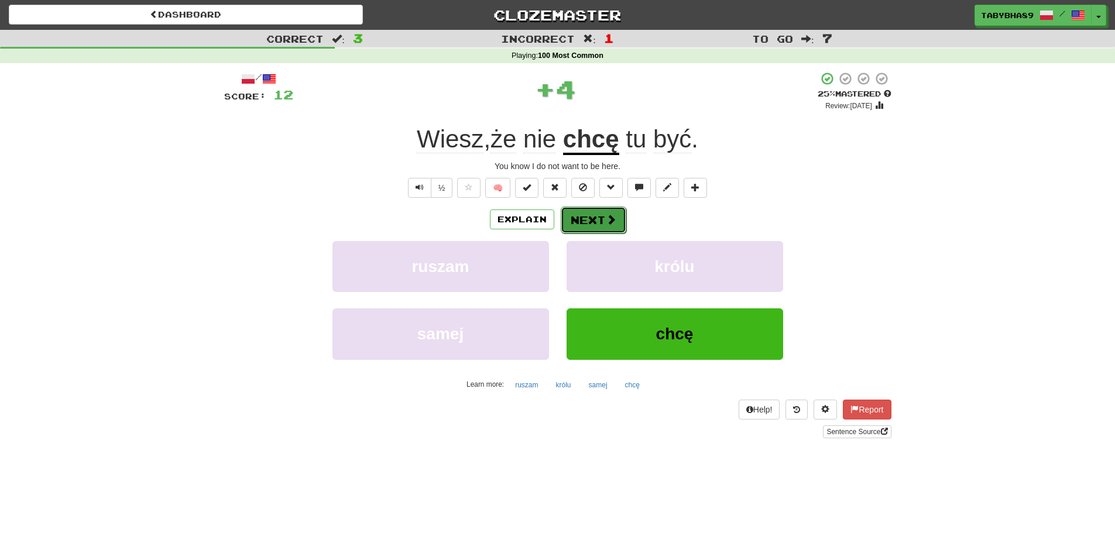
click at [586, 211] on button "Next" at bounding box center [594, 220] width 66 height 27
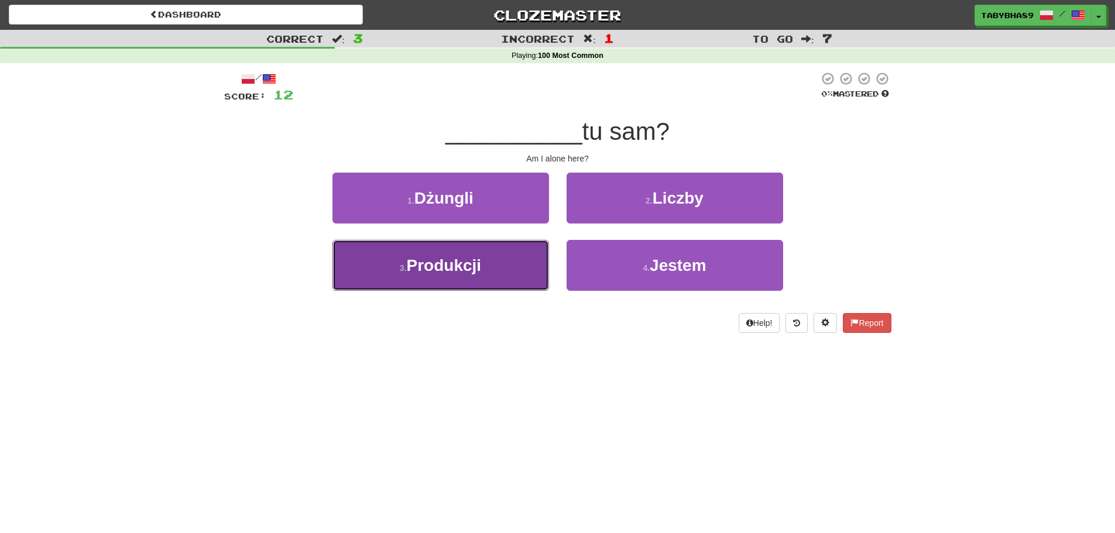
click at [517, 256] on button "3 . Produkcji" at bounding box center [440, 265] width 217 height 51
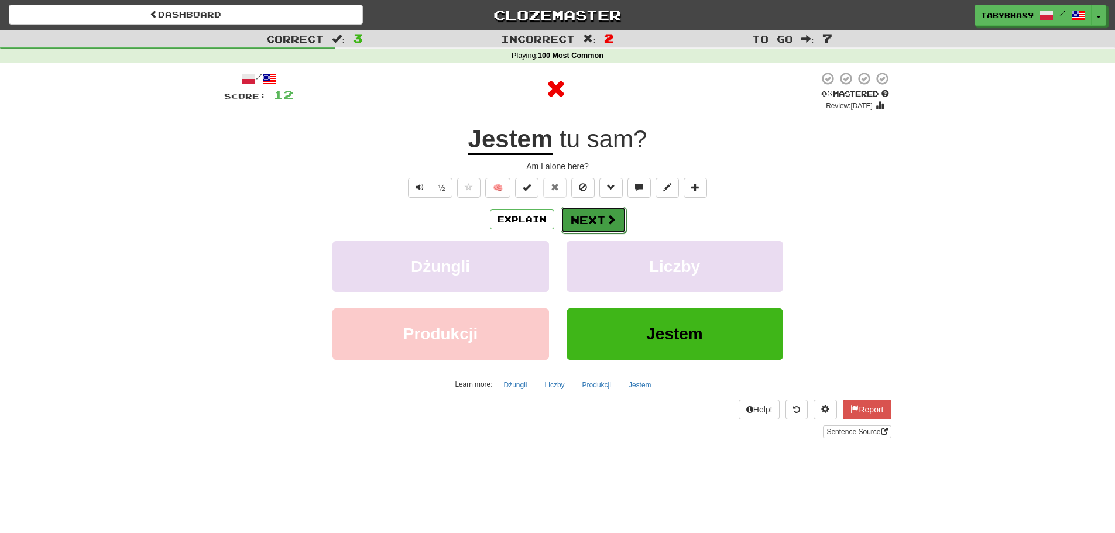
click at [592, 226] on button "Next" at bounding box center [594, 220] width 66 height 27
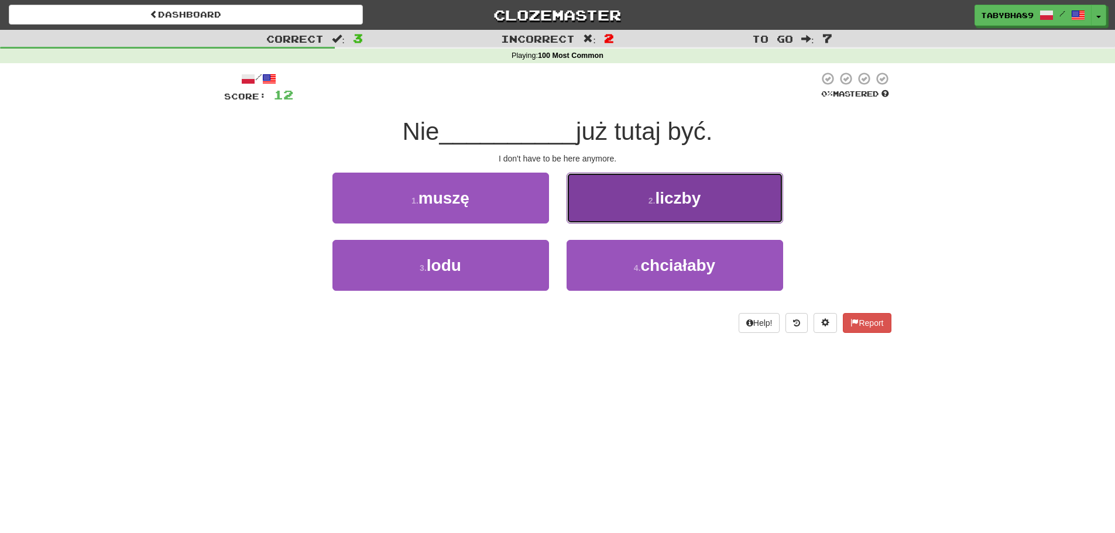
click at [627, 217] on button "2 . liczby" at bounding box center [675, 198] width 217 height 51
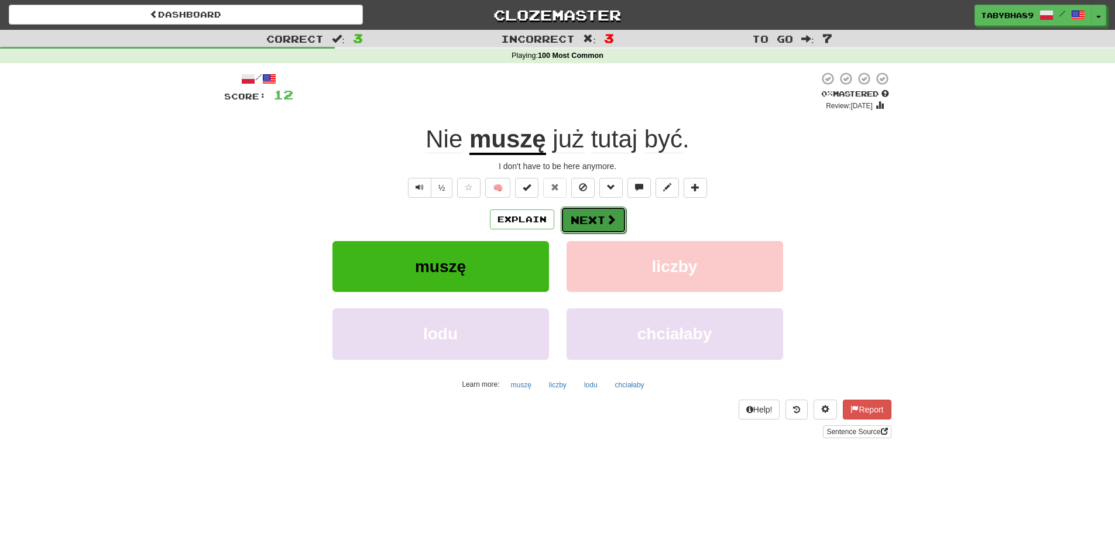
click at [585, 216] on button "Next" at bounding box center [594, 220] width 66 height 27
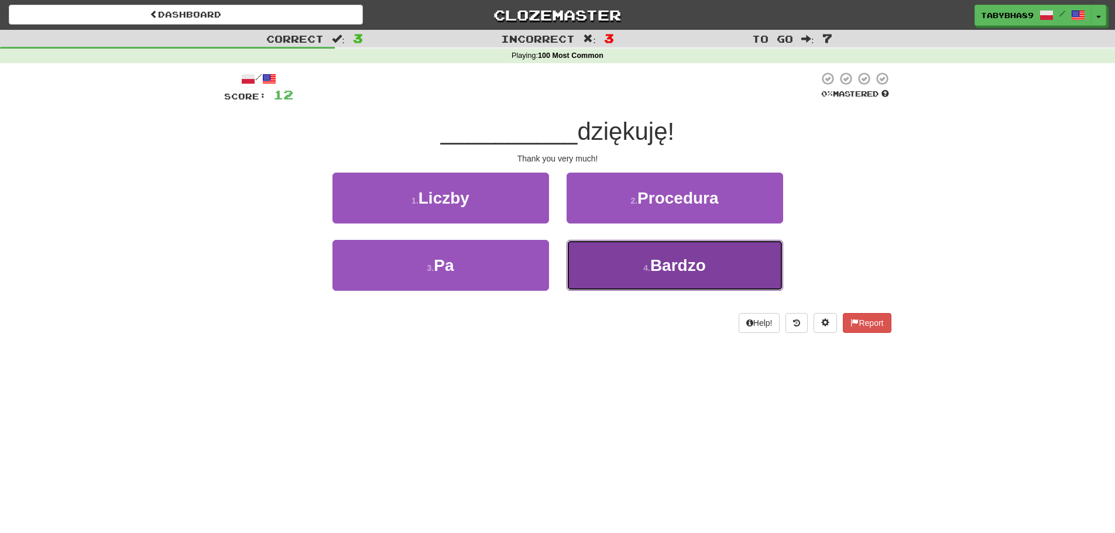
click at [653, 253] on button "4 . [GEOGRAPHIC_DATA]" at bounding box center [675, 265] width 217 height 51
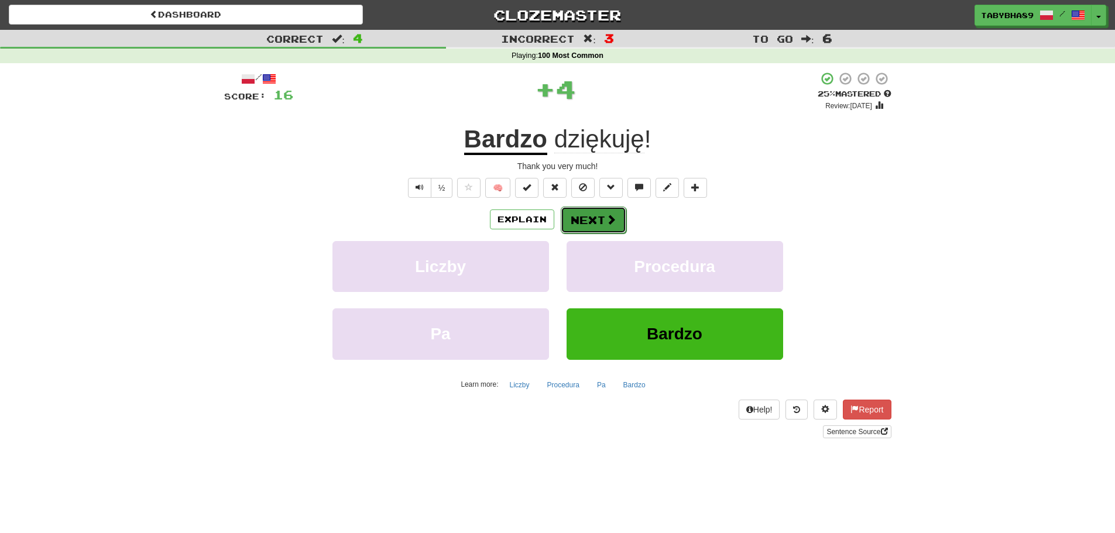
click at [589, 222] on button "Next" at bounding box center [594, 220] width 66 height 27
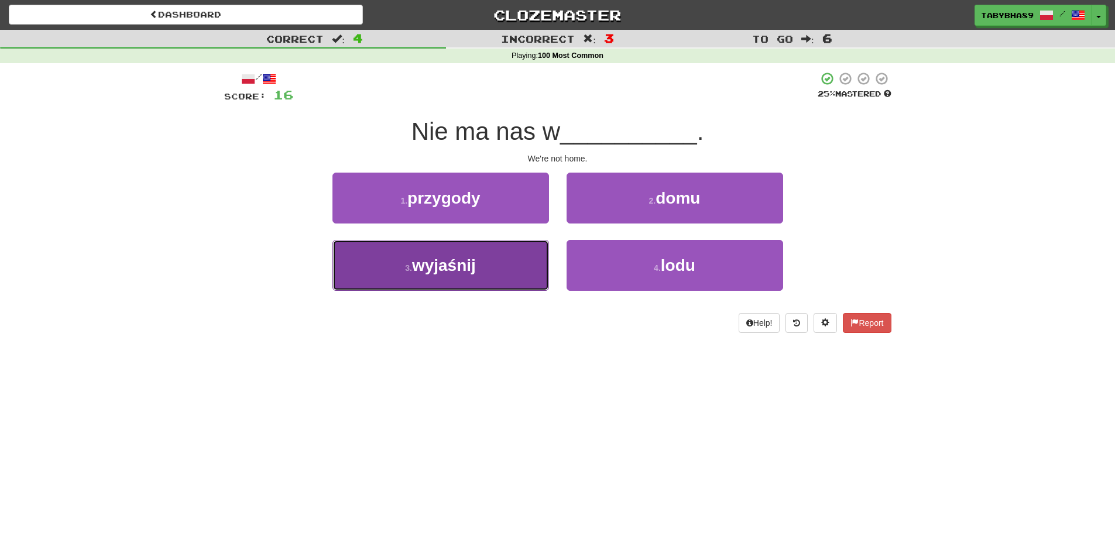
click at [495, 259] on button "3 . wyjaśnij" at bounding box center [440, 265] width 217 height 51
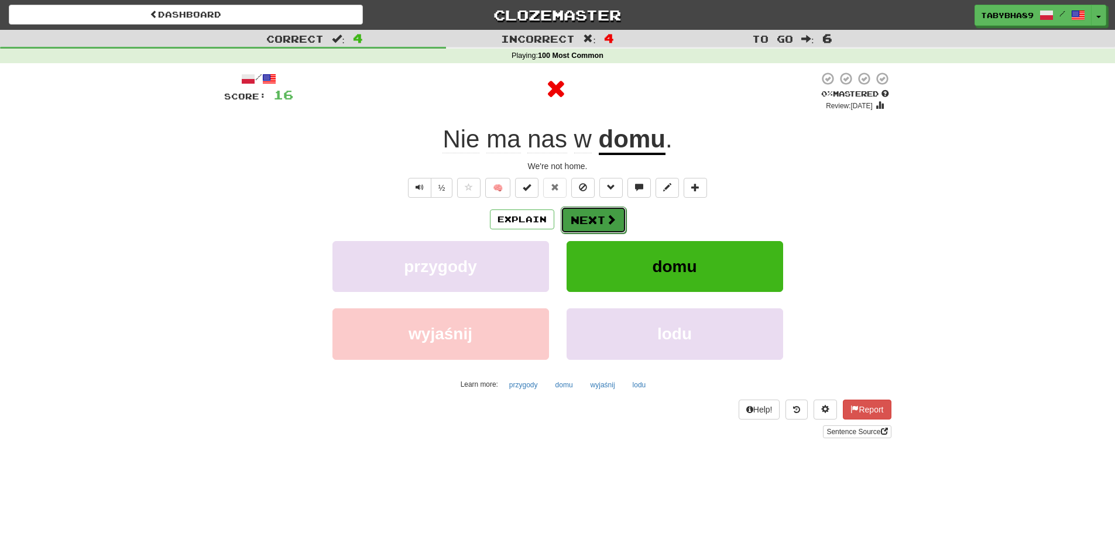
click at [604, 225] on button "Next" at bounding box center [594, 220] width 66 height 27
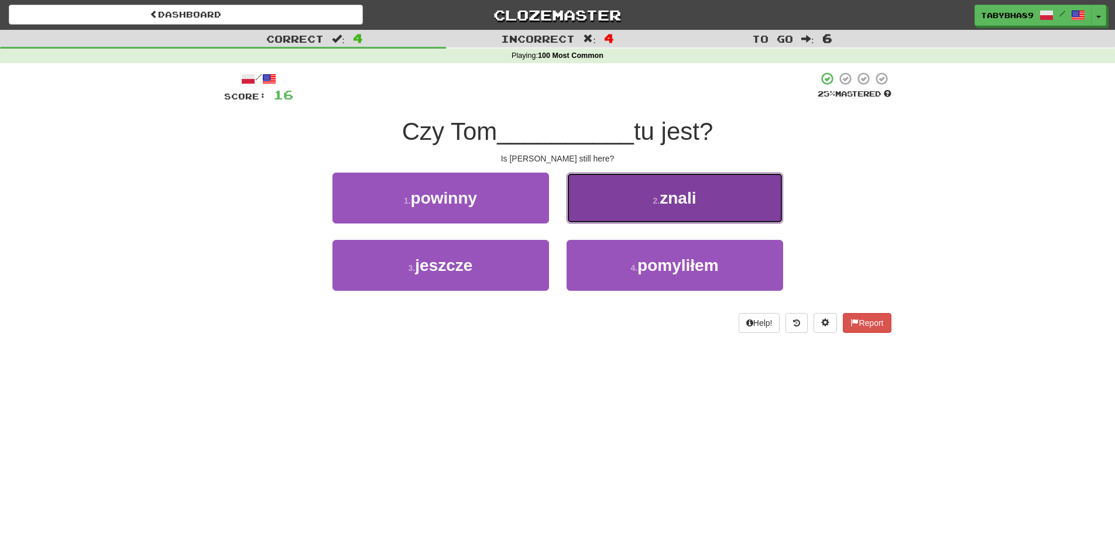
click at [620, 199] on button "2 . znali" at bounding box center [675, 198] width 217 height 51
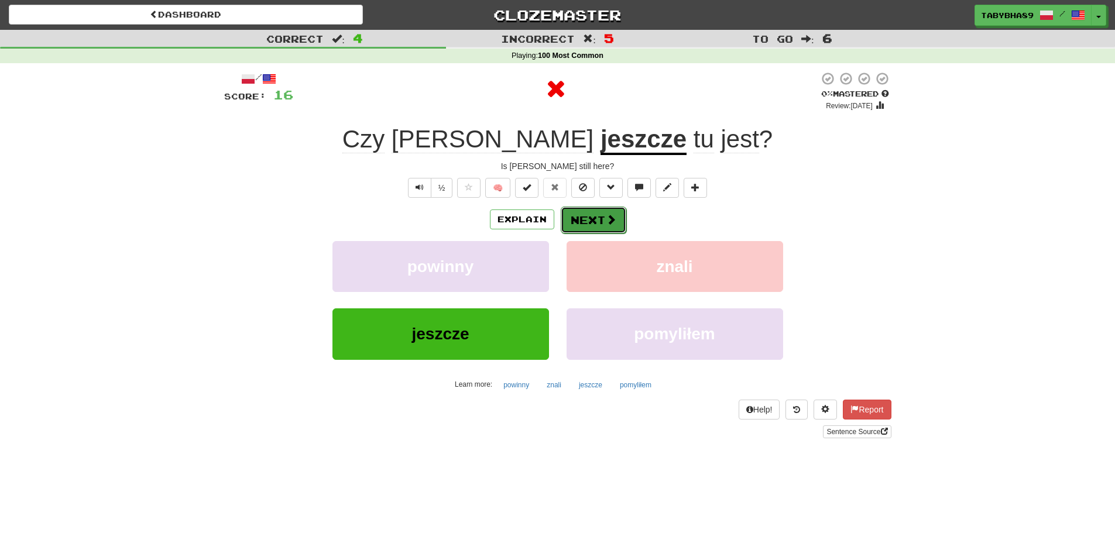
click at [576, 219] on button "Next" at bounding box center [594, 220] width 66 height 27
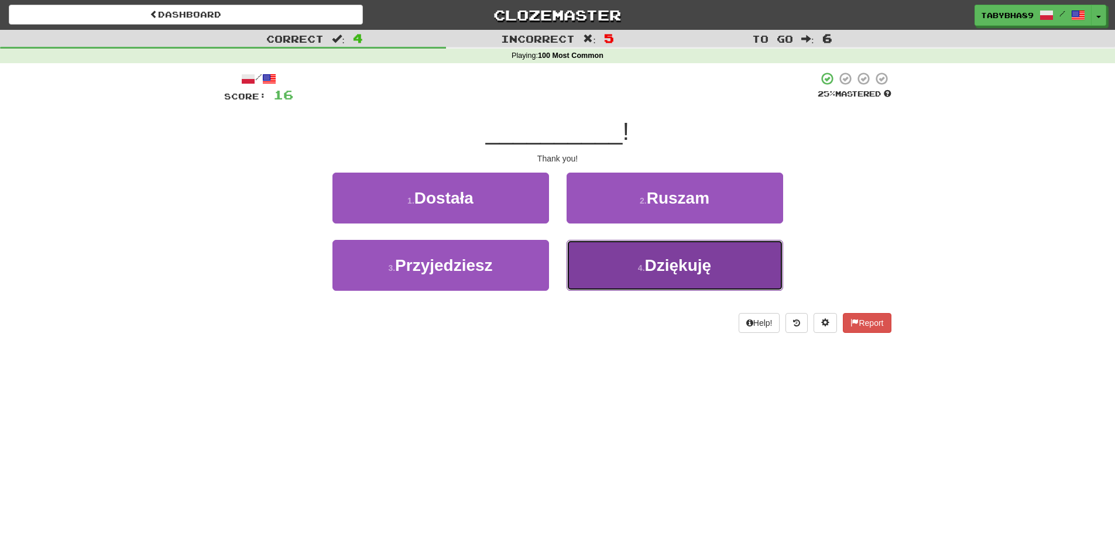
click at [610, 280] on button "4 . Dziękuję" at bounding box center [675, 265] width 217 height 51
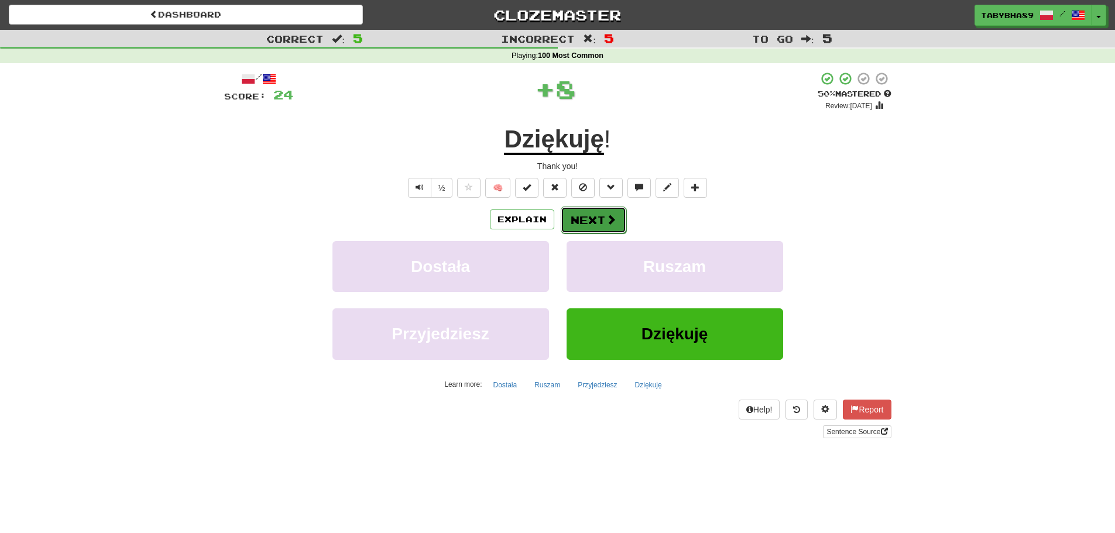
click at [581, 222] on button "Next" at bounding box center [594, 220] width 66 height 27
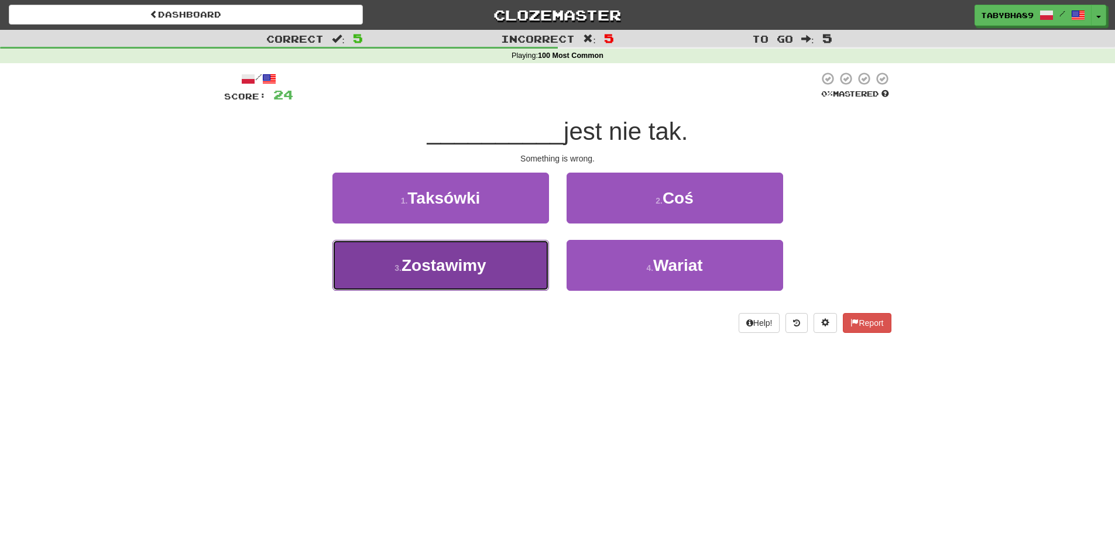
click at [496, 284] on button "3 . Zostawimy" at bounding box center [440, 265] width 217 height 51
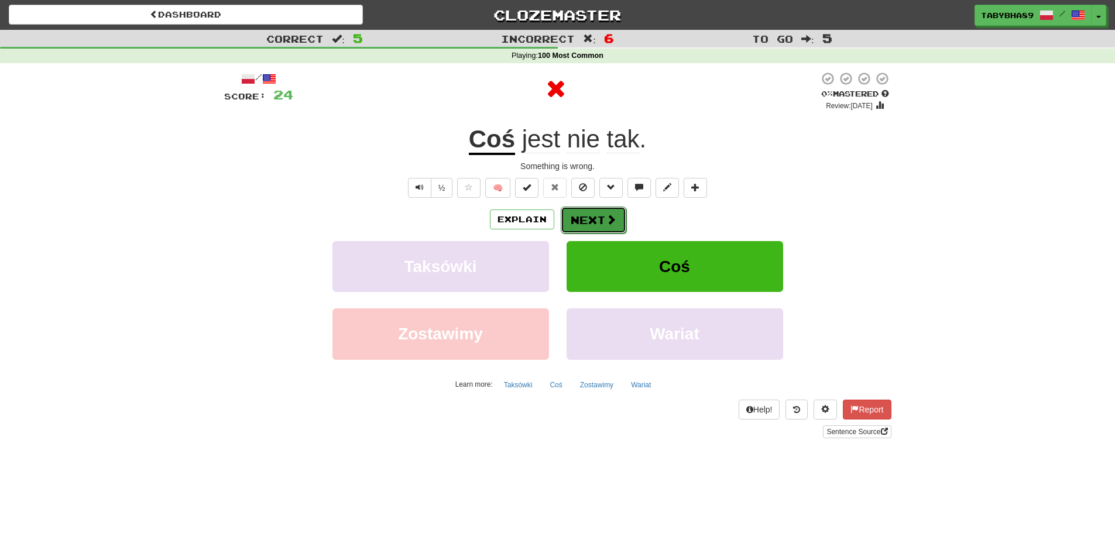
click at [579, 214] on button "Next" at bounding box center [594, 220] width 66 height 27
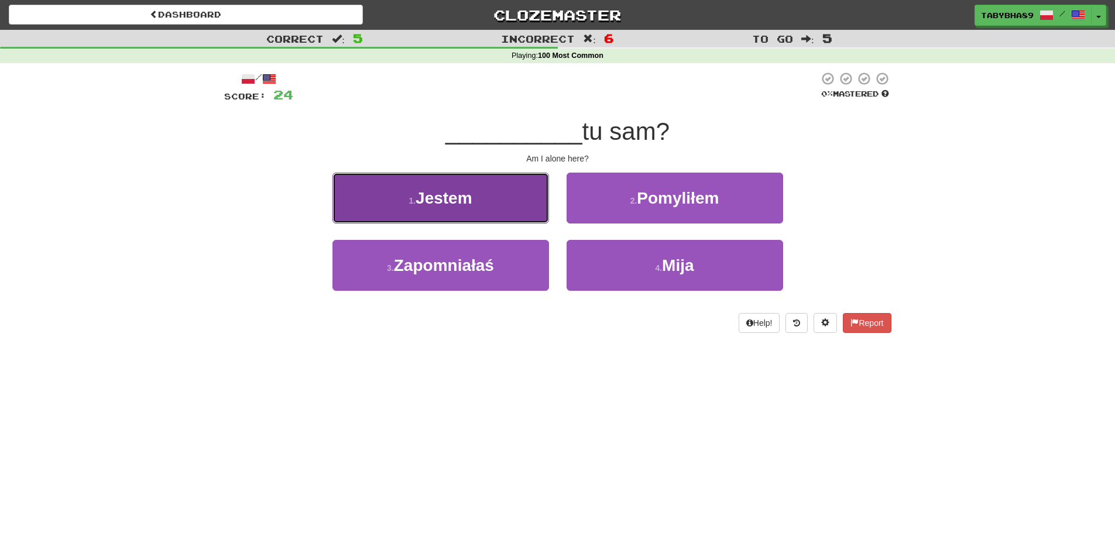
click at [451, 175] on button "1 . Jestem" at bounding box center [440, 198] width 217 height 51
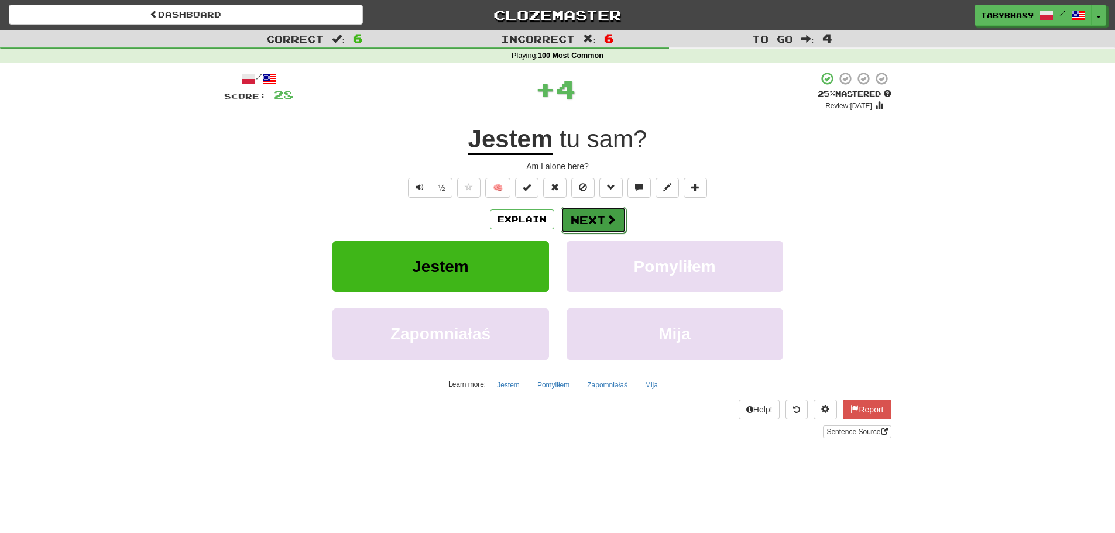
click at [606, 224] on span at bounding box center [611, 219] width 11 height 11
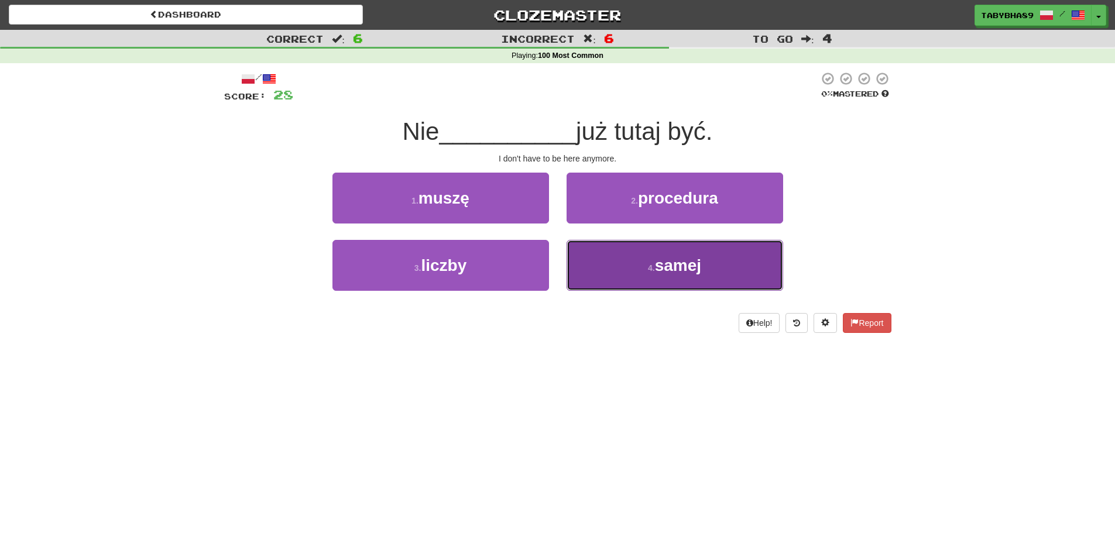
click at [595, 273] on button "4 . samej" at bounding box center [675, 265] width 217 height 51
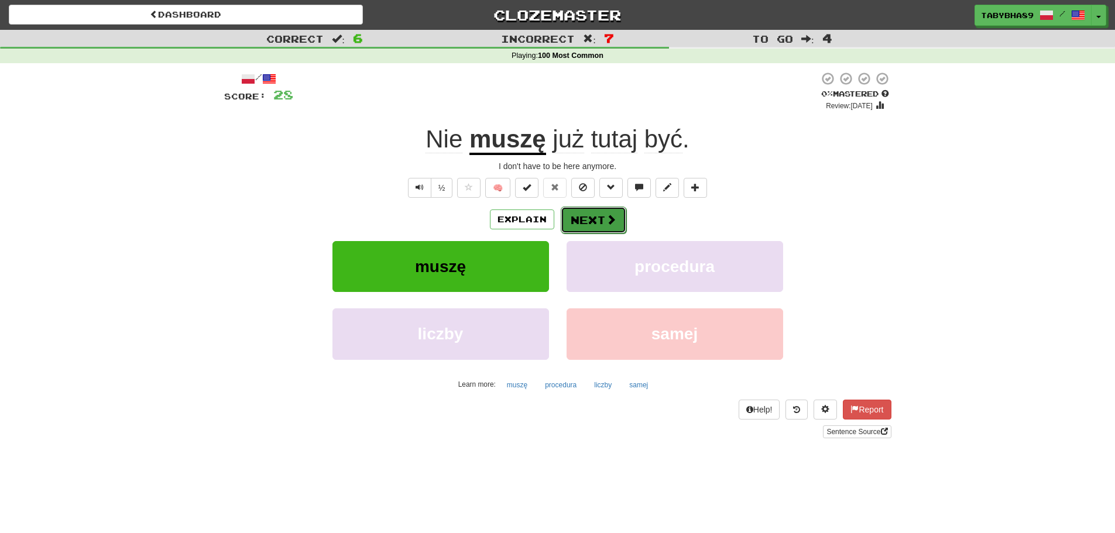
click at [586, 231] on button "Next" at bounding box center [594, 220] width 66 height 27
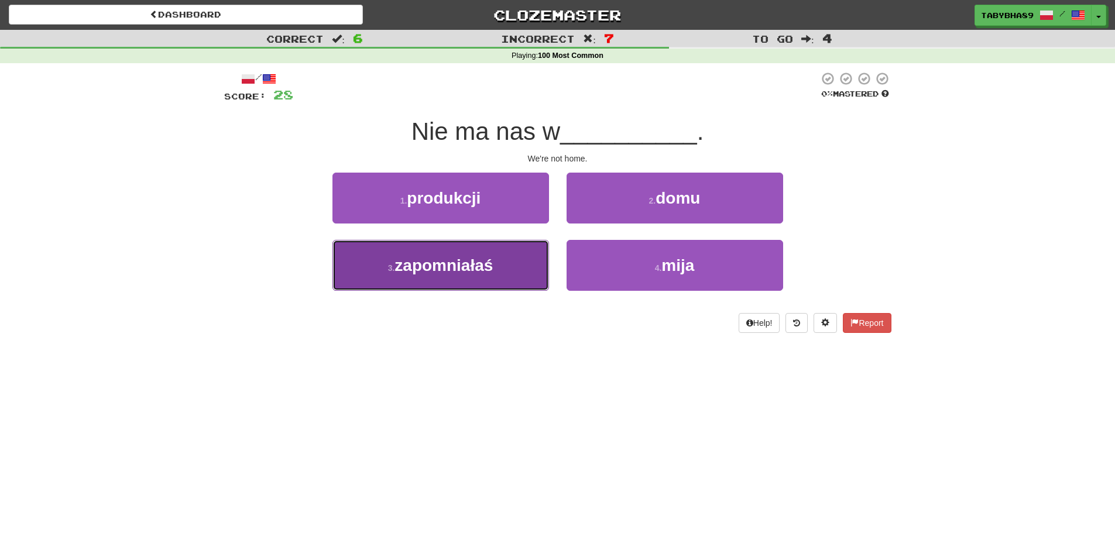
click at [517, 249] on button "3 . zapomniałaś" at bounding box center [440, 265] width 217 height 51
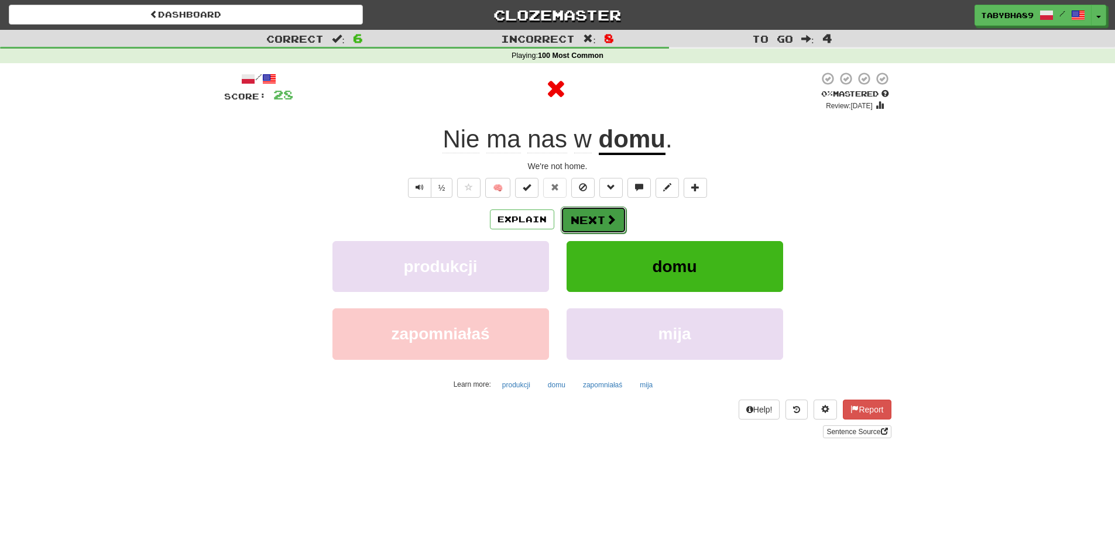
click at [581, 232] on button "Next" at bounding box center [594, 220] width 66 height 27
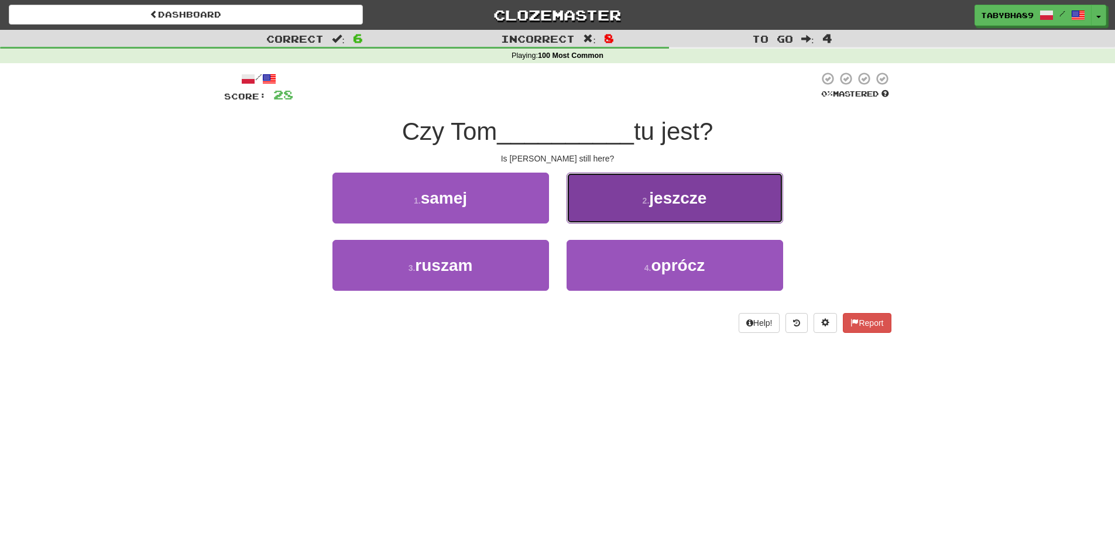
click at [584, 210] on button "2 . jeszcze" at bounding box center [675, 198] width 217 height 51
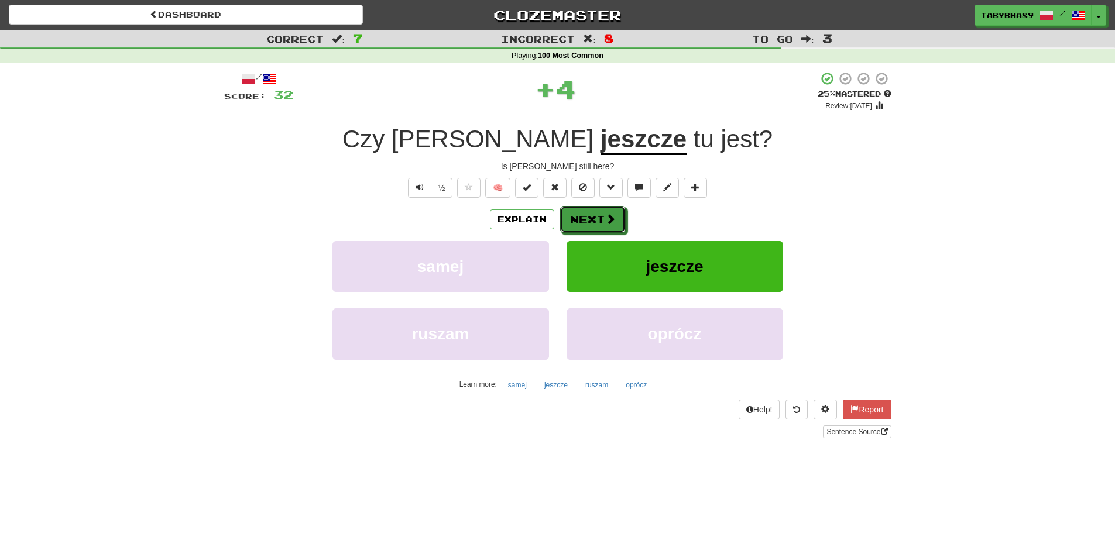
click at [584, 210] on button "Next" at bounding box center [593, 219] width 66 height 27
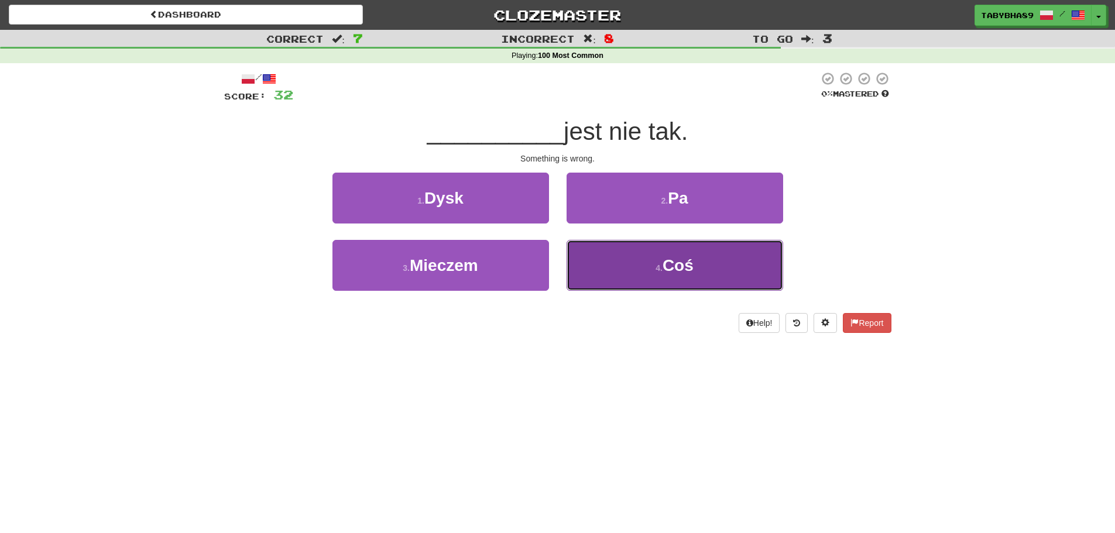
click at [587, 255] on button "4 . Coś" at bounding box center [675, 265] width 217 height 51
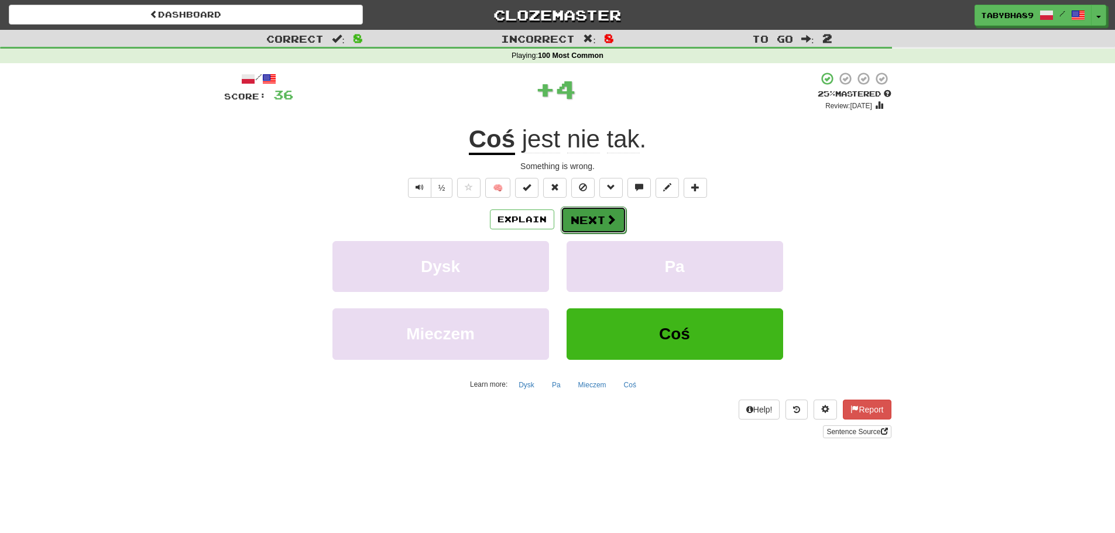
click at [582, 223] on button "Next" at bounding box center [594, 220] width 66 height 27
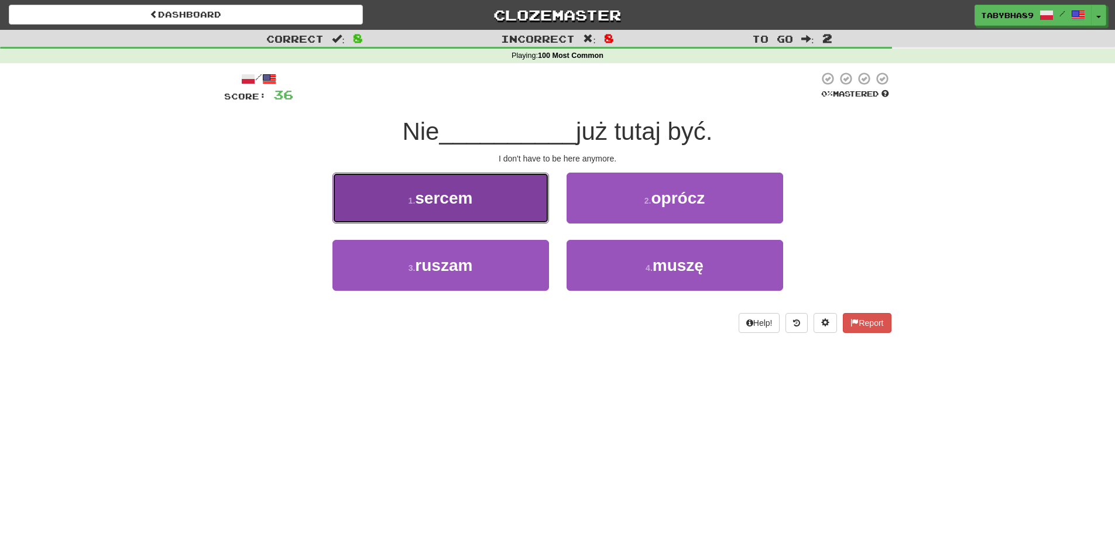
click at [519, 180] on button "1 . sercem" at bounding box center [440, 198] width 217 height 51
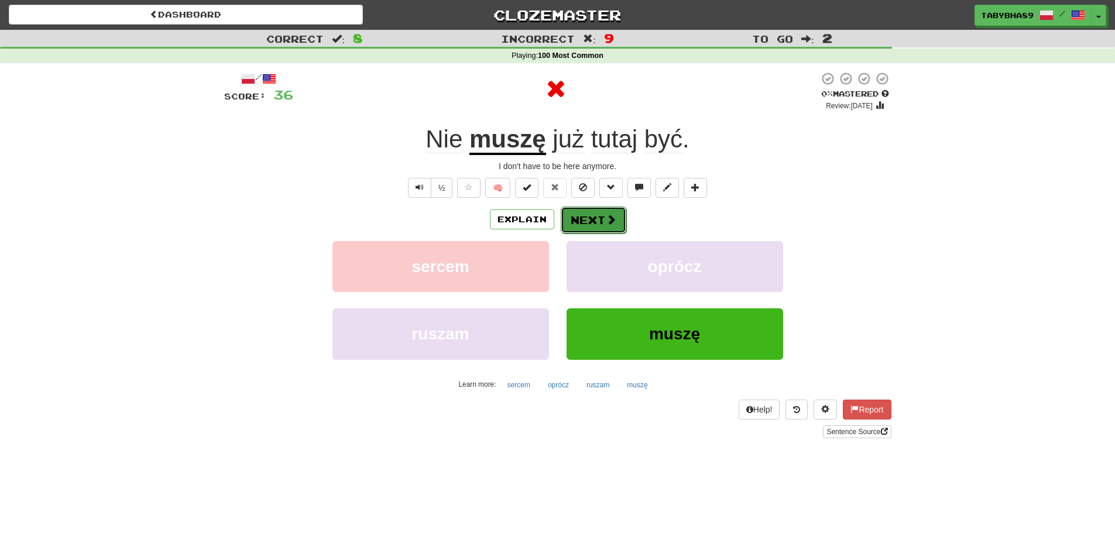
click at [615, 219] on button "Next" at bounding box center [594, 220] width 66 height 27
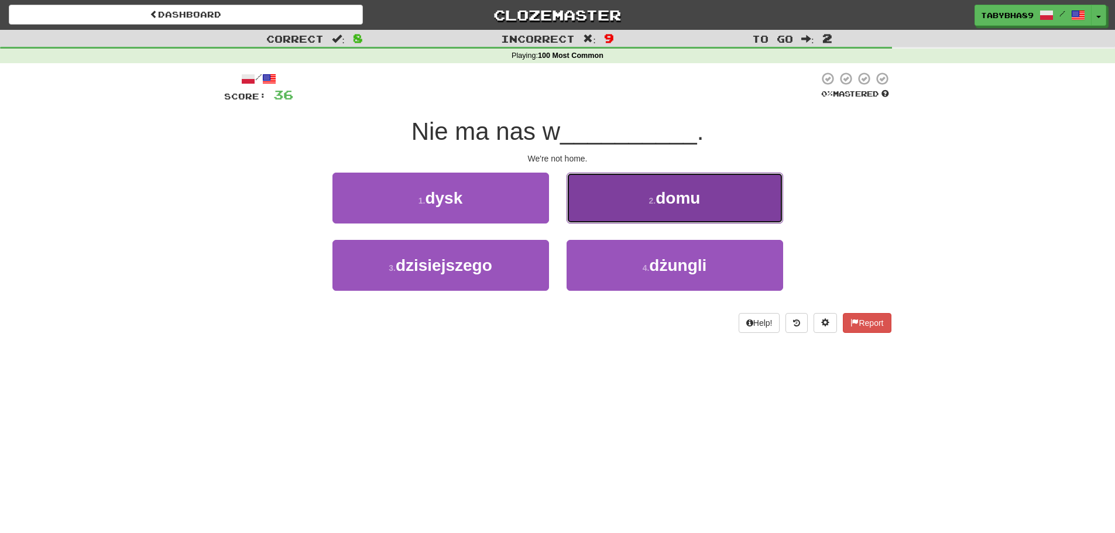
click at [608, 218] on button "2 . domu" at bounding box center [675, 198] width 217 height 51
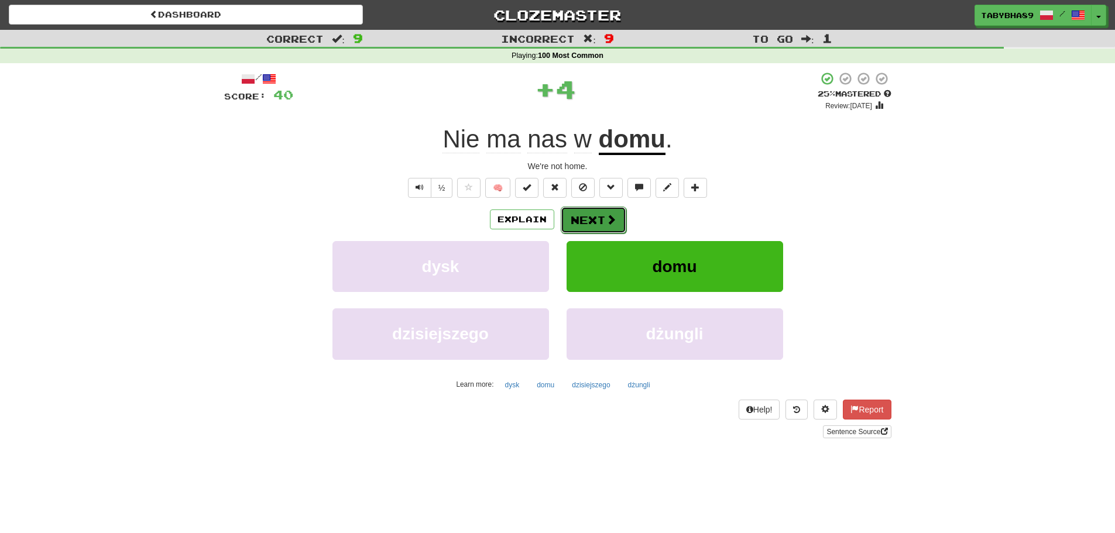
click at [604, 225] on button "Next" at bounding box center [594, 220] width 66 height 27
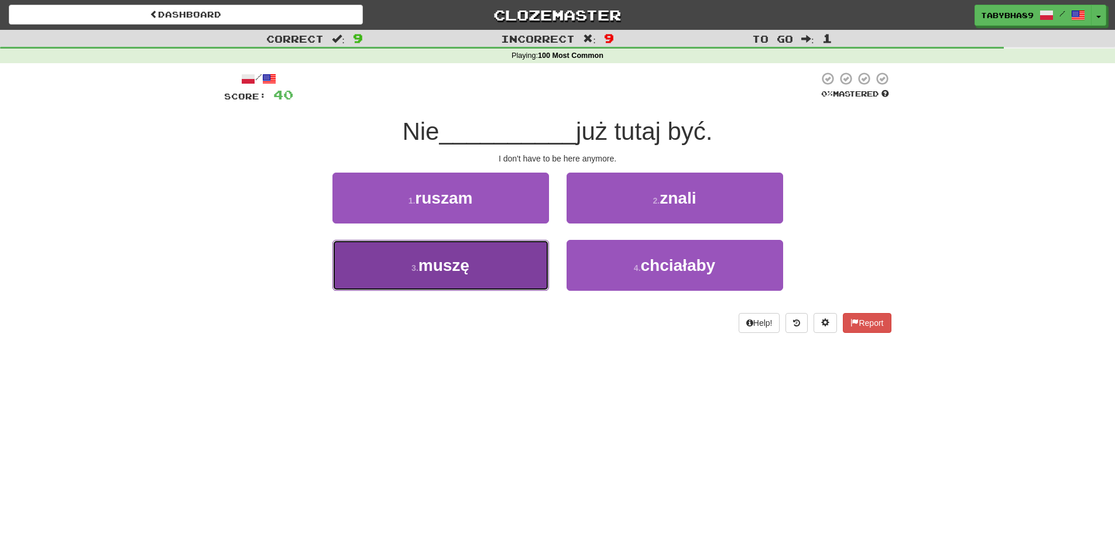
click at [529, 253] on button "3 . muszę" at bounding box center [440, 265] width 217 height 51
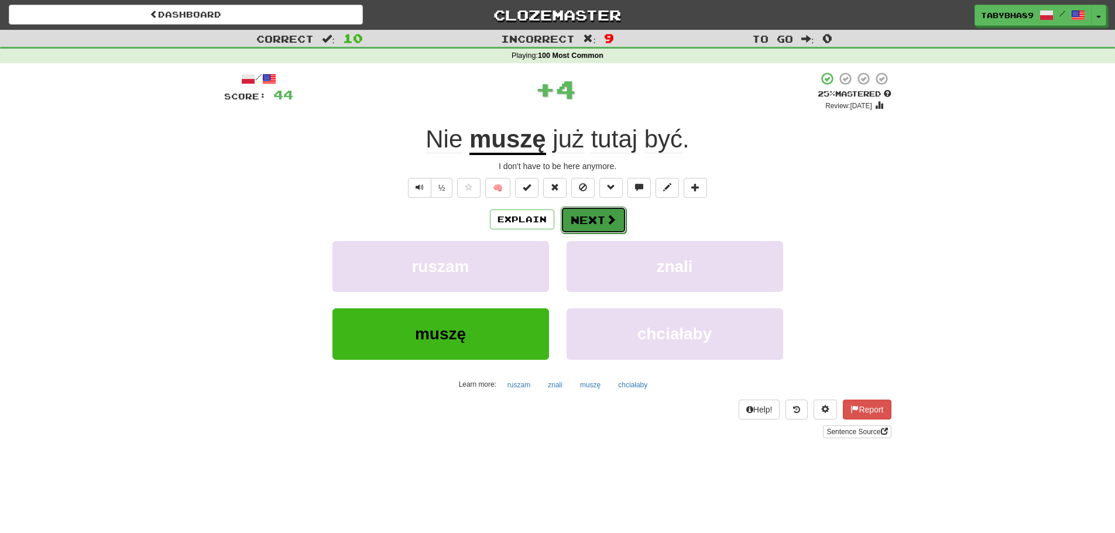
click at [591, 221] on button "Next" at bounding box center [594, 220] width 66 height 27
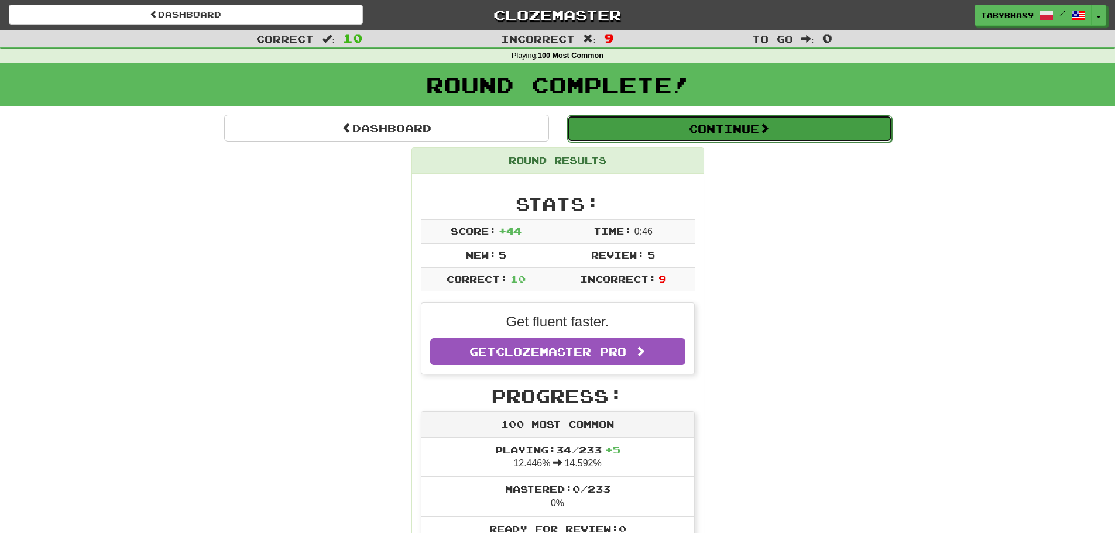
click at [696, 122] on button "Continue" at bounding box center [729, 128] width 325 height 27
